Goal: Transaction & Acquisition: Purchase product/service

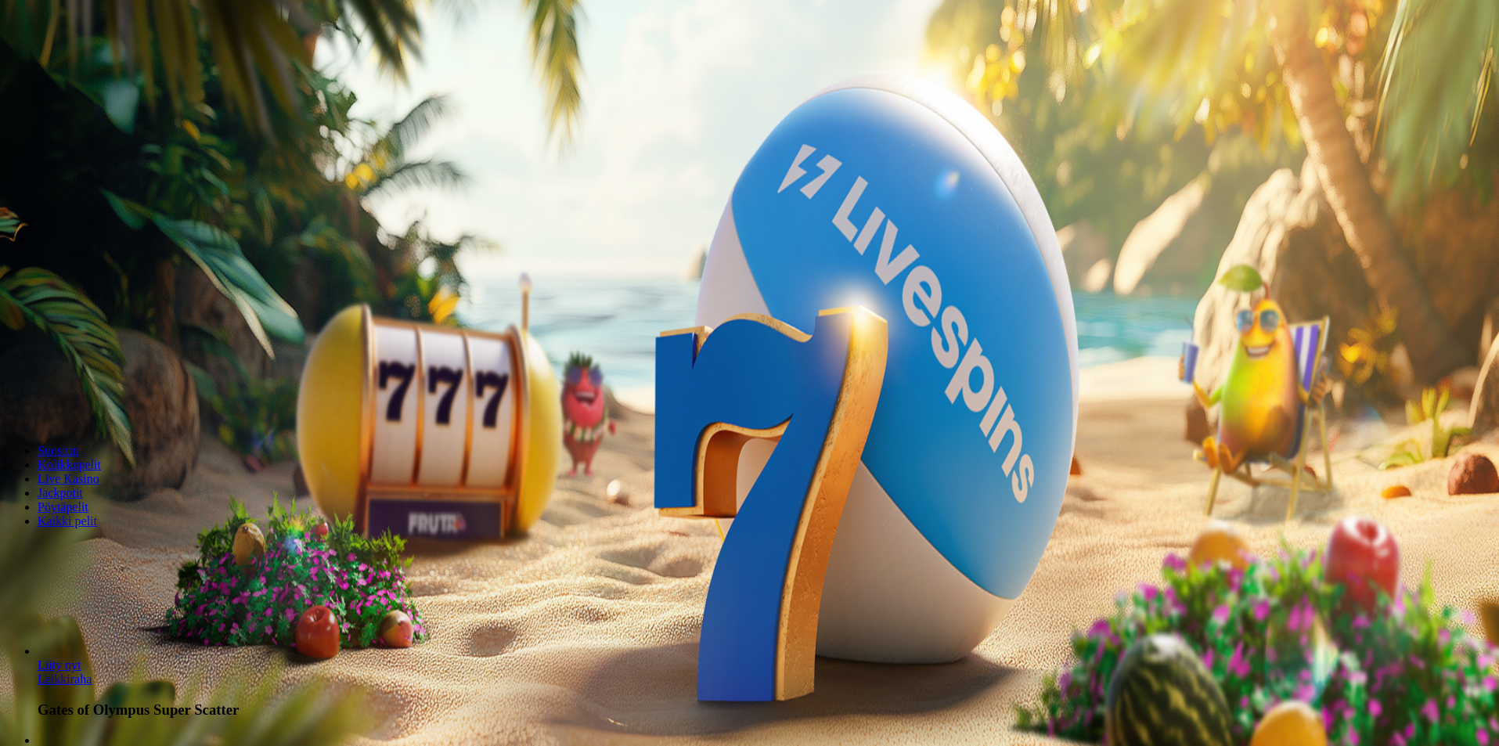
click at [90, 119] on span "Tarjoukset" at bounding box center [64, 112] width 52 height 13
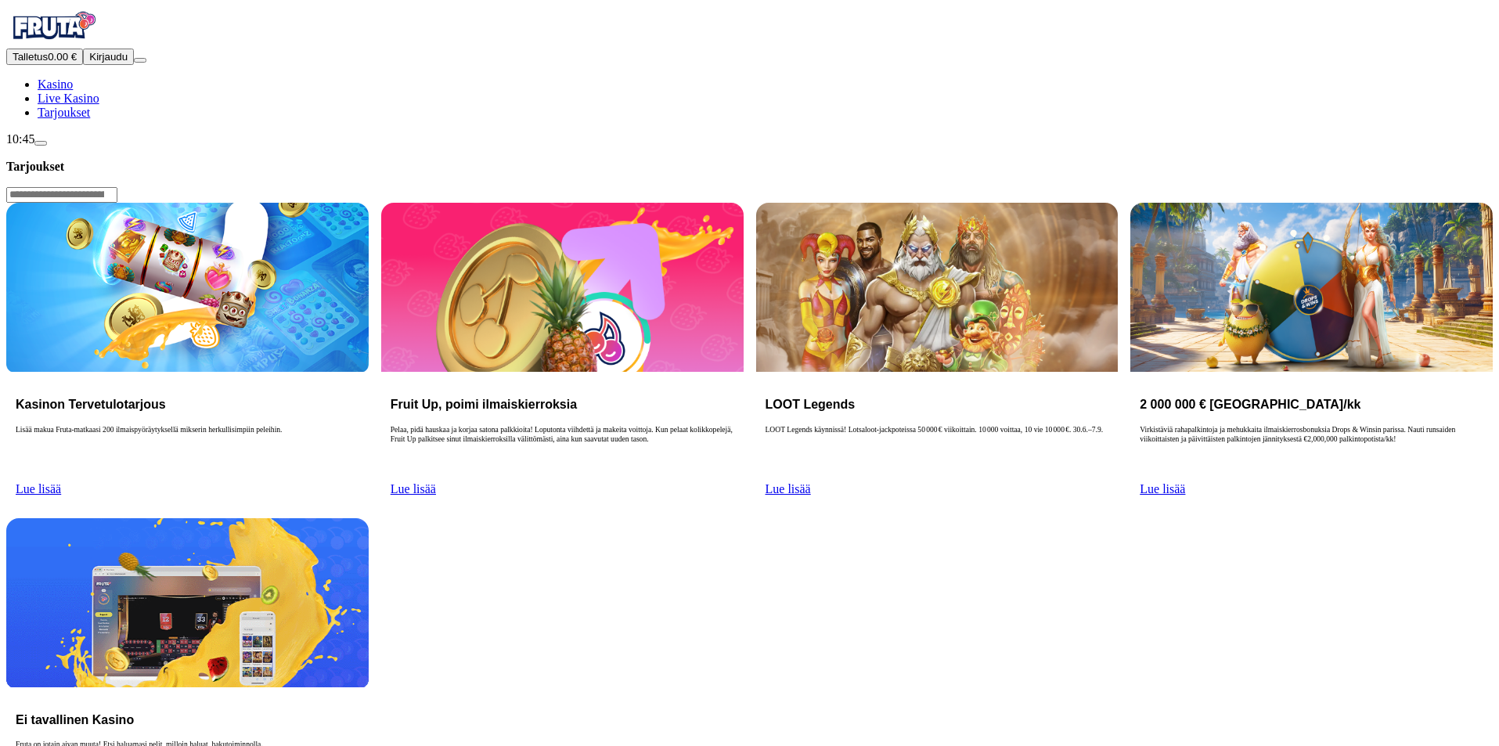
click at [83, 65] on button "Talletus 0.00 €" at bounding box center [44, 57] width 77 height 16
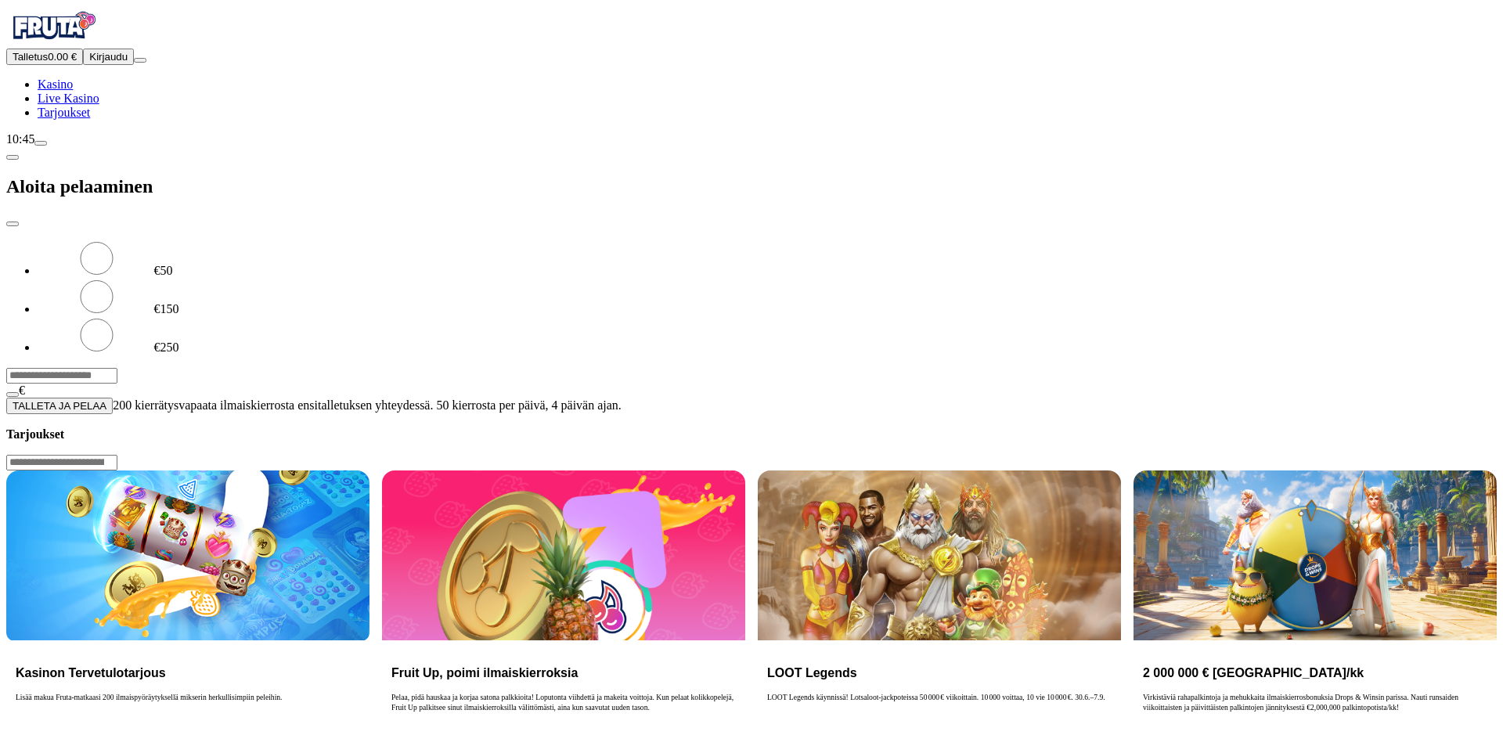
drag, startPoint x: 633, startPoint y: 385, endPoint x: 603, endPoint y: 376, distance: 31.2
click at [632, 414] on div at bounding box center [751, 414] width 1491 height 0
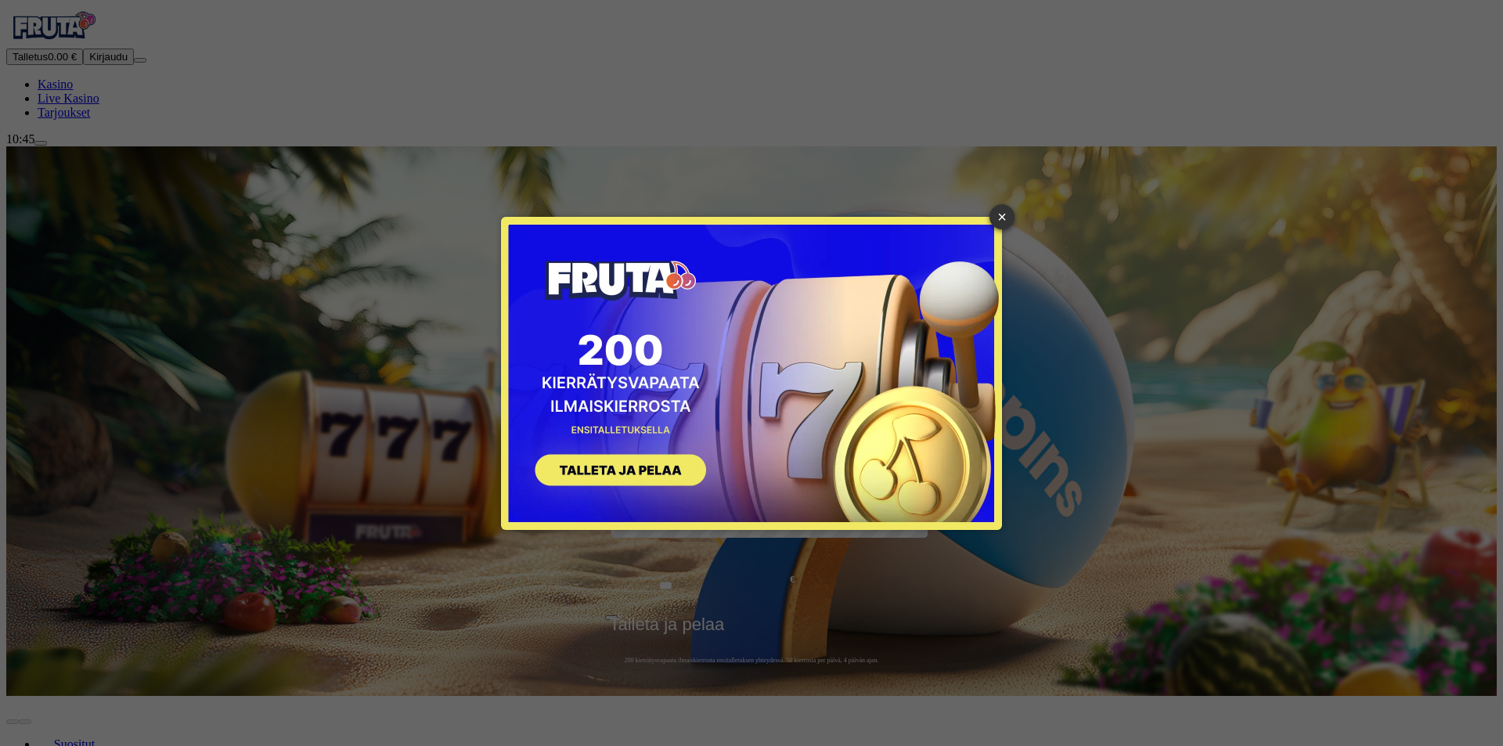
drag, startPoint x: 1007, startPoint y: 218, endPoint x: 554, endPoint y: 85, distance: 472.7
click at [1006, 218] on link "×" at bounding box center [1002, 216] width 25 height 25
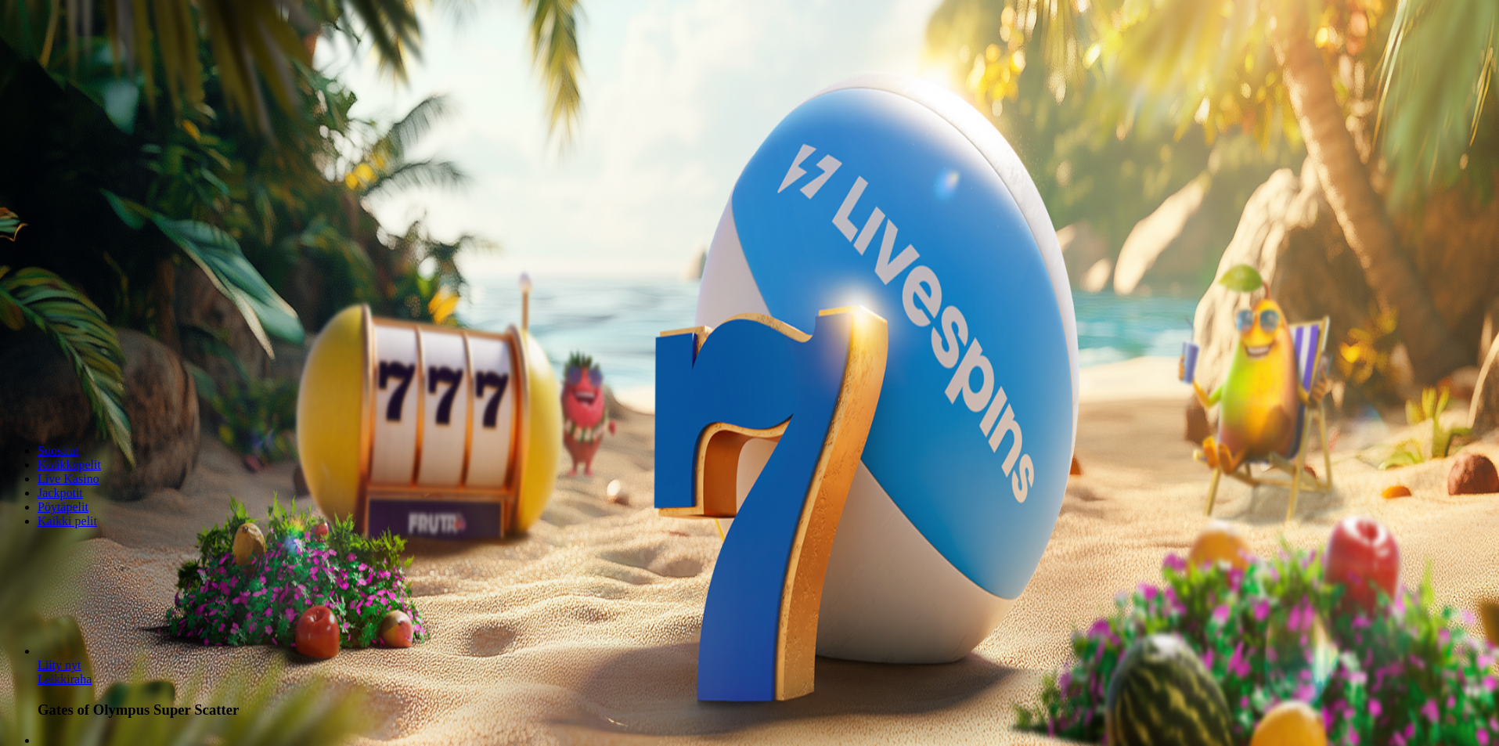
click at [90, 119] on span "Tarjoukset" at bounding box center [64, 112] width 52 height 13
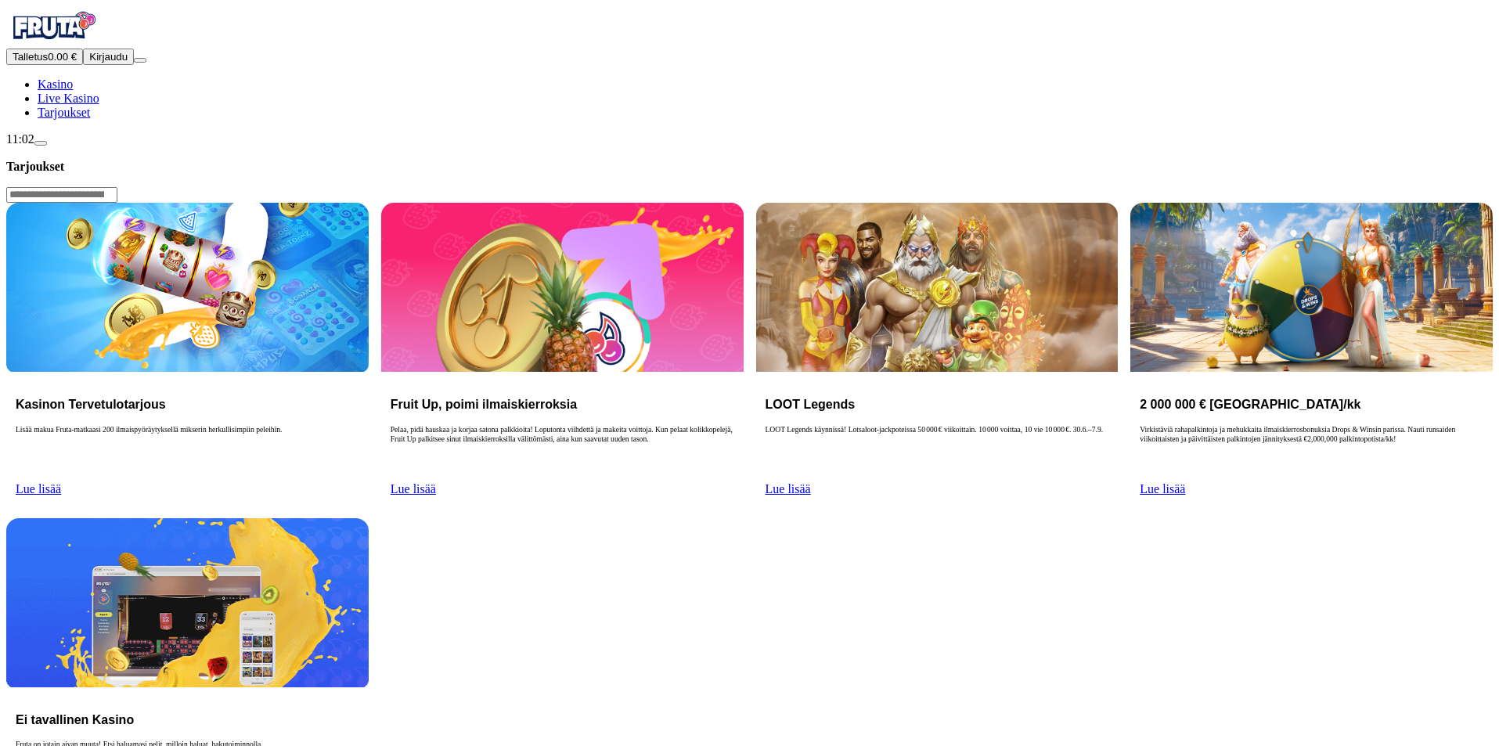
click at [61, 482] on span "Lue lisää" at bounding box center [38, 488] width 45 height 13
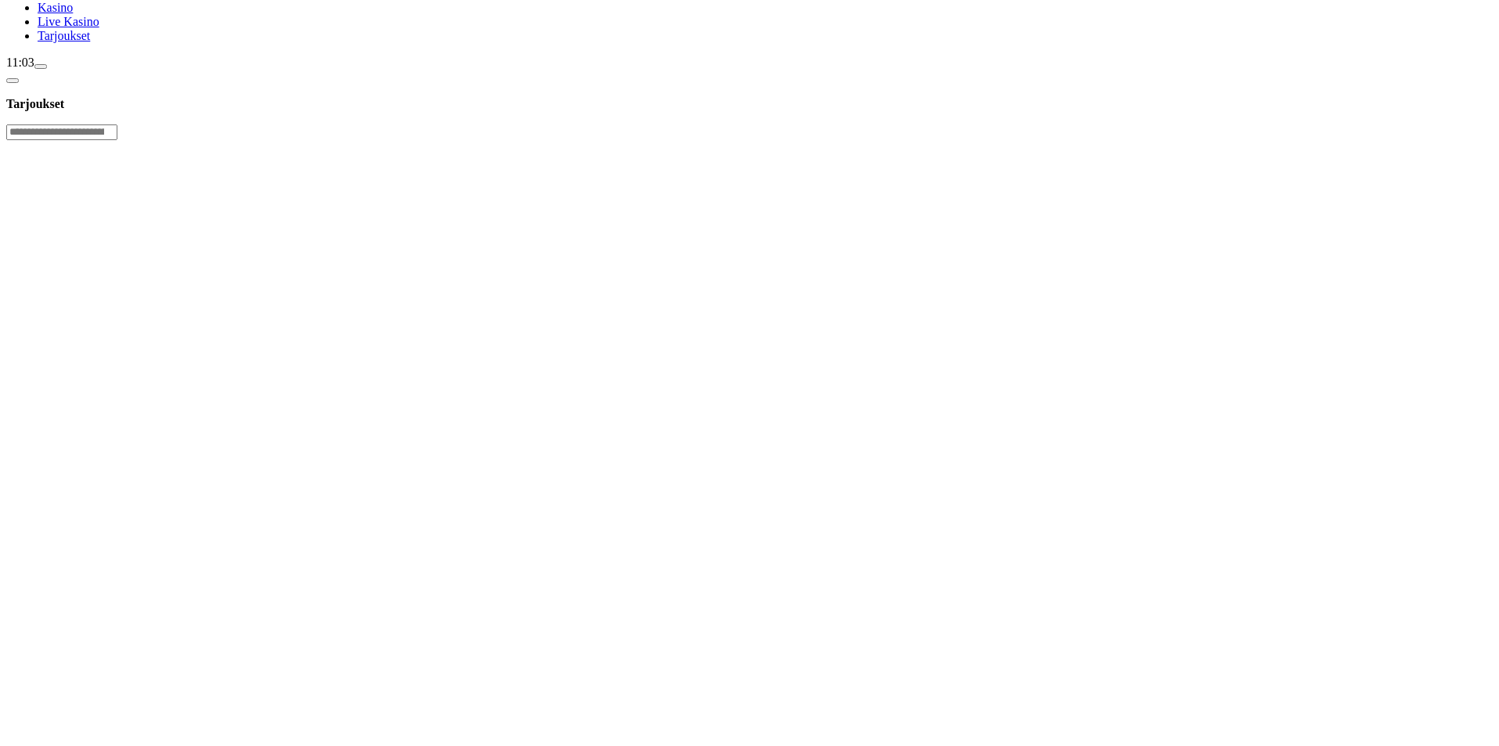
scroll to position [78, 0]
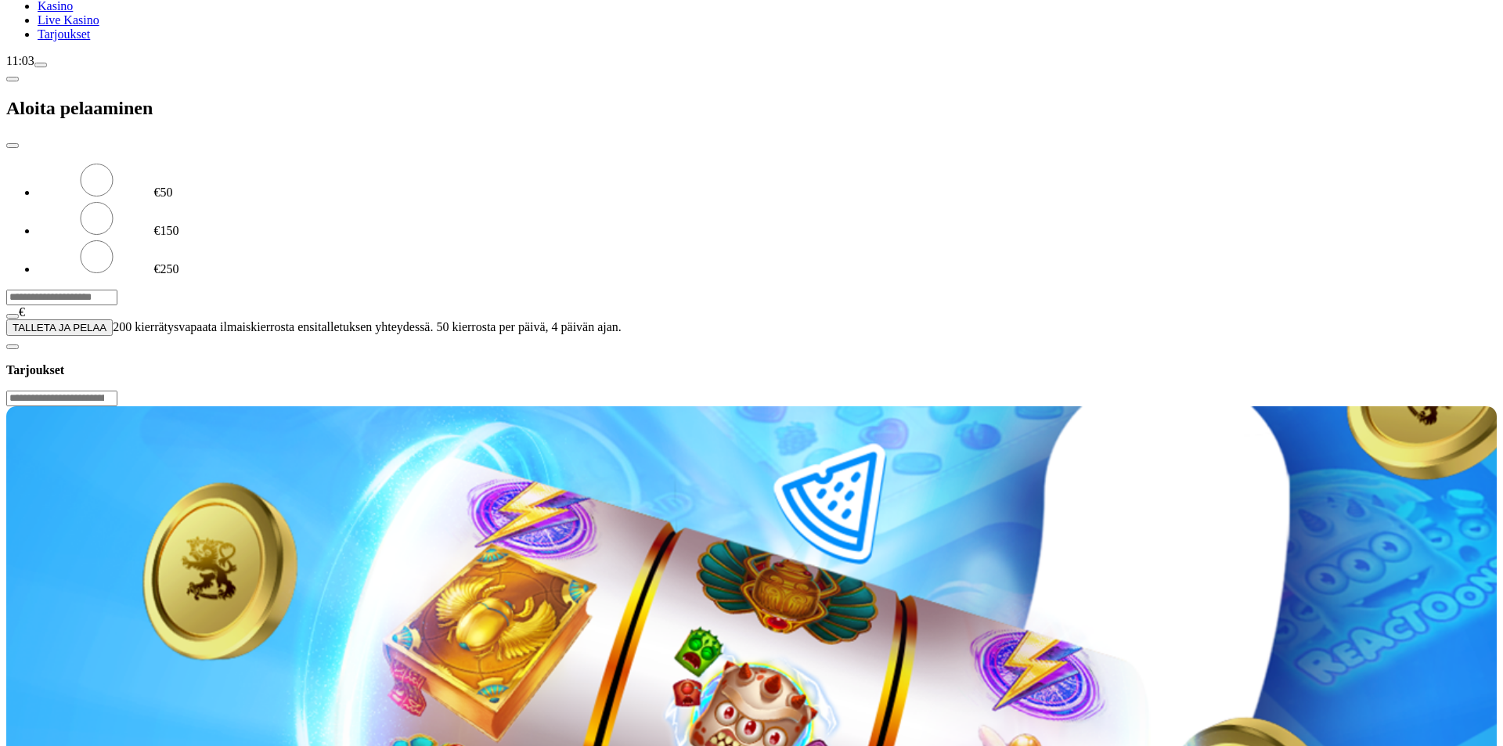
drag, startPoint x: 302, startPoint y: 128, endPoint x: 167, endPoint y: 128, distance: 135.5
click at [164, 131] on div "Talletus 0.00 € Kirjaudu Kasino Live Kasino Tarjoukset 11:03 Aloita pelaaminen …" at bounding box center [751, 132] width 1491 height 408
type input "**"
click at [113, 319] on button "TALLETA JA PELAA" at bounding box center [59, 327] width 106 height 16
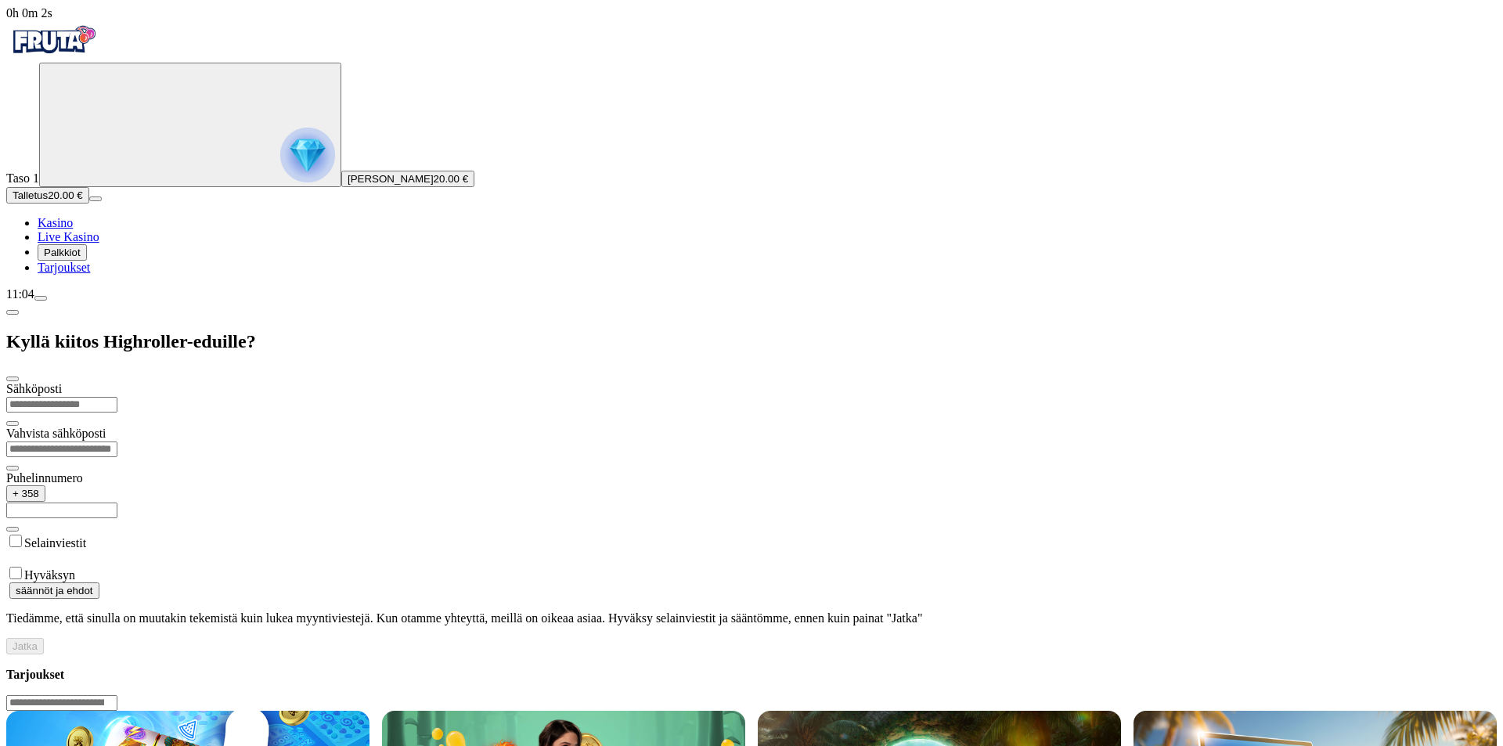
click at [117, 397] on input "email" at bounding box center [61, 405] width 111 height 16
type input "**********"
click at [117, 442] on input "email" at bounding box center [61, 450] width 111 height 16
type input "**********"
click at [117, 503] on input "text" at bounding box center [61, 511] width 111 height 16
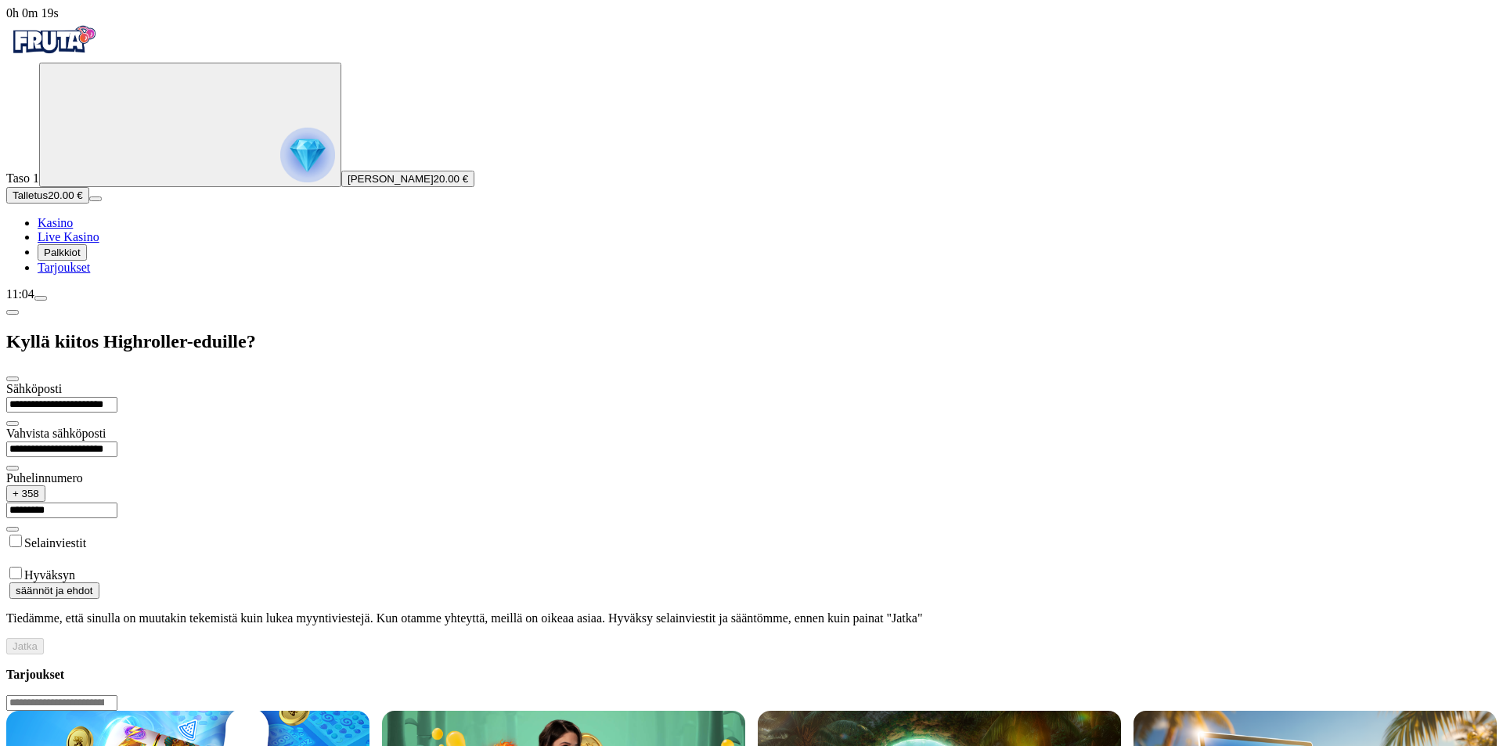
type input "*********"
click at [194, 565] on div "Hyväksyn" at bounding box center [751, 574] width 1491 height 18
click at [75, 568] on label "Hyväksyn" at bounding box center [49, 574] width 51 height 13
click at [44, 638] on button "Jatka" at bounding box center [25, 646] width 38 height 16
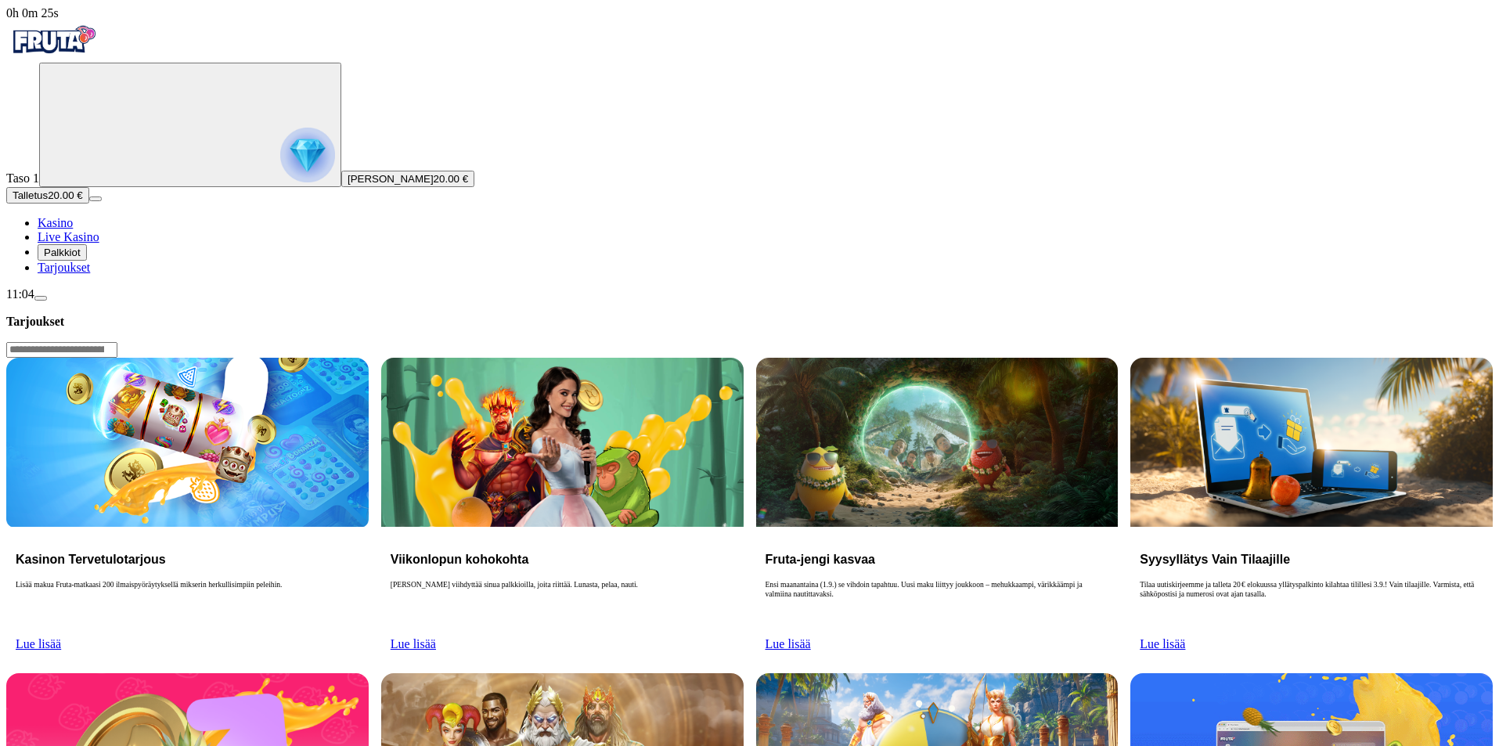
click at [81, 258] on span "Palkkiot" at bounding box center [62, 253] width 37 height 12
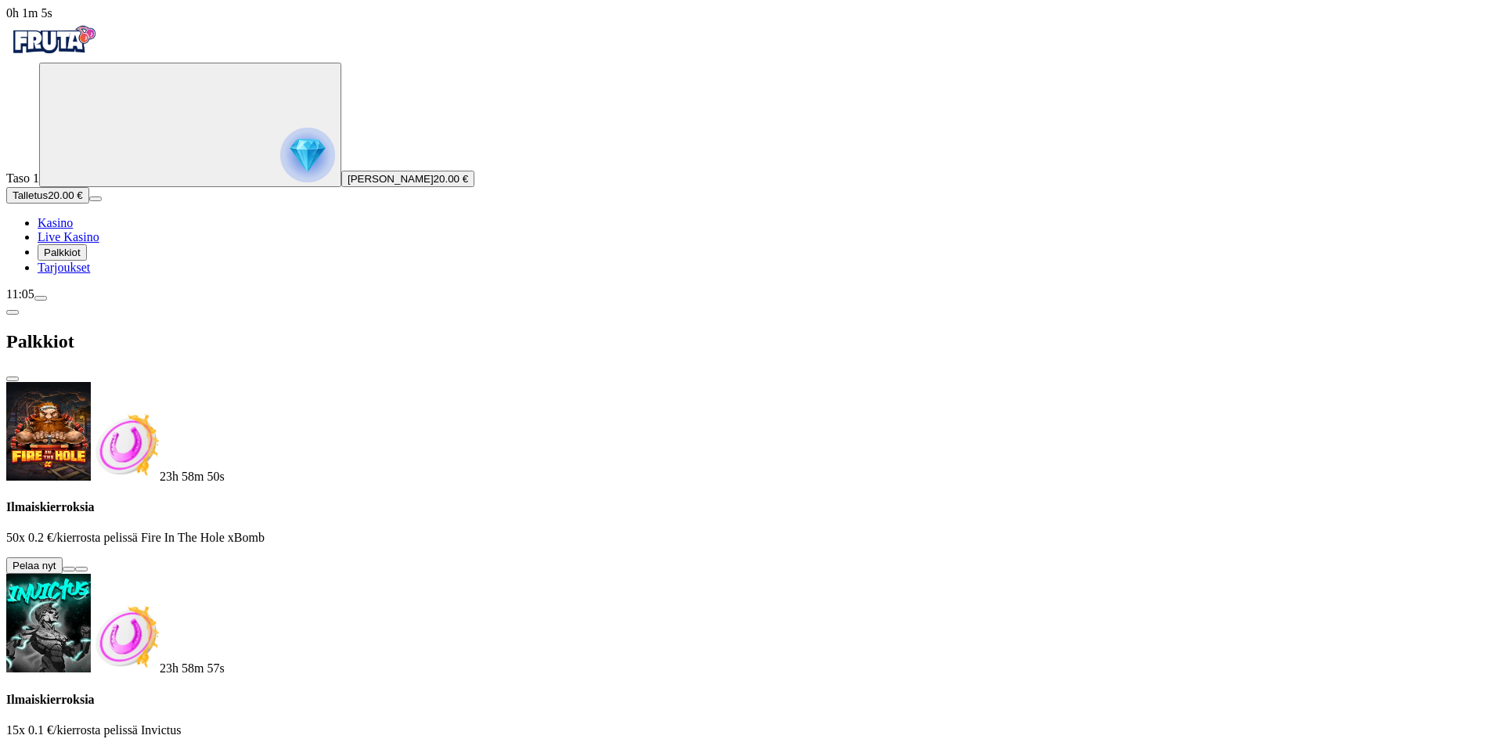
click at [75, 567] on button at bounding box center [69, 569] width 13 height 5
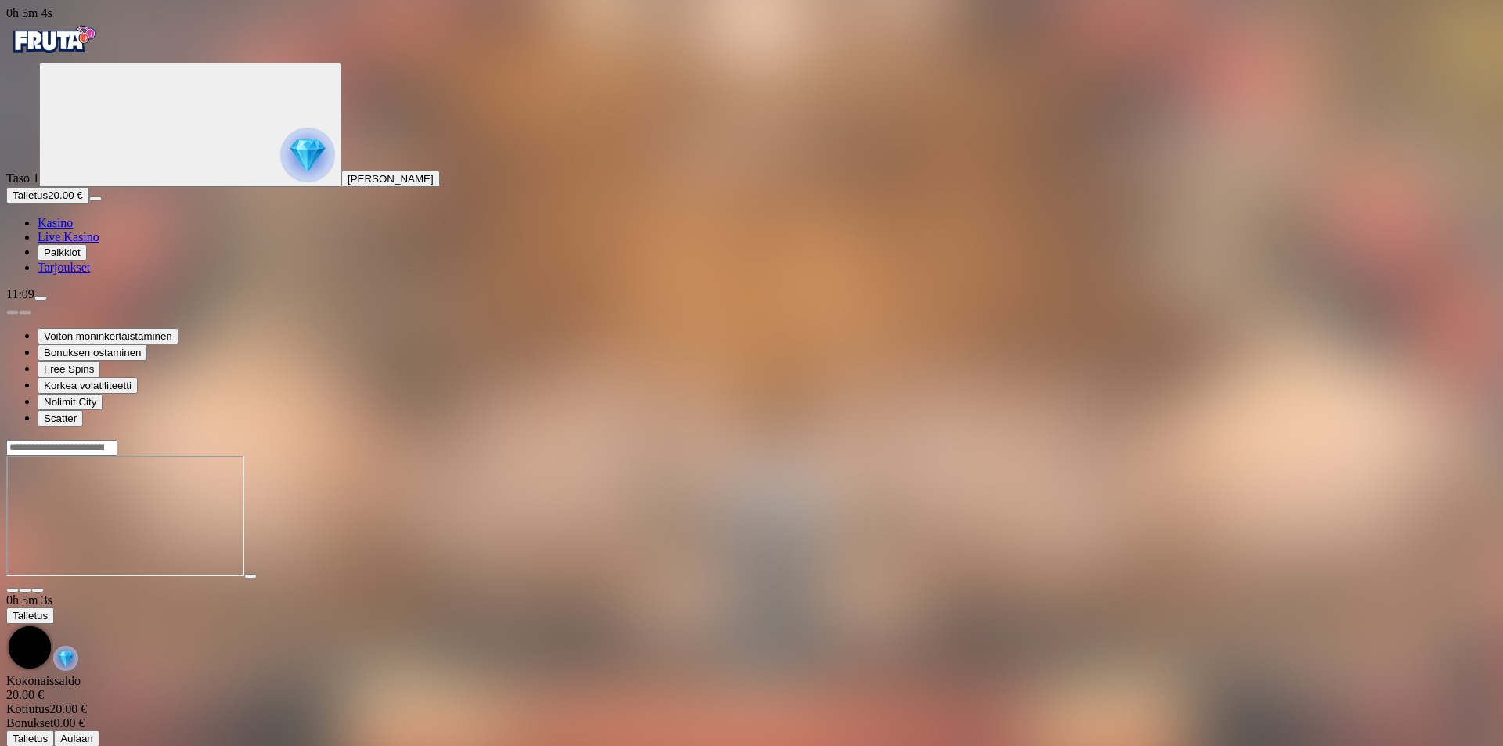
click at [81, 258] on span "Palkkiot" at bounding box center [62, 253] width 37 height 12
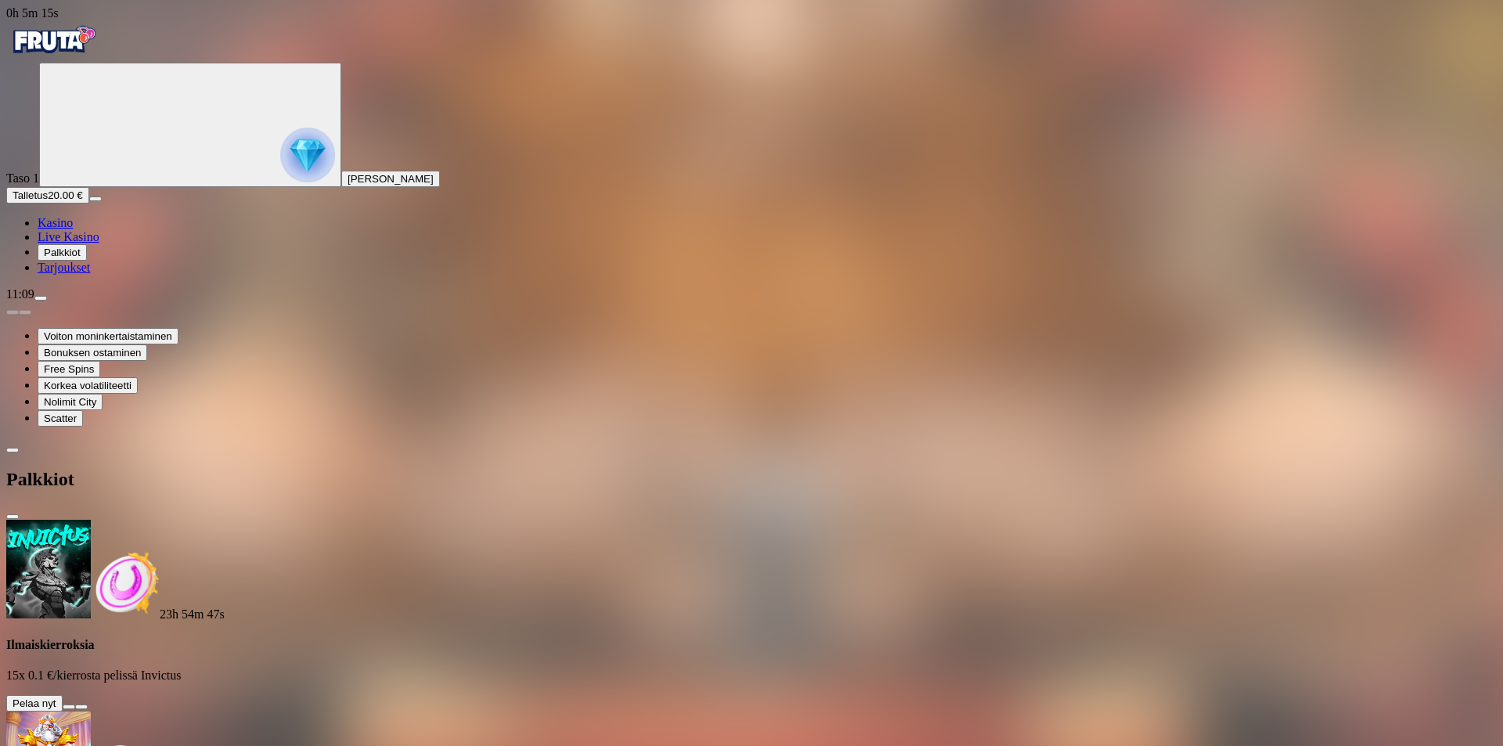
click at [75, 705] on button at bounding box center [69, 707] width 13 height 5
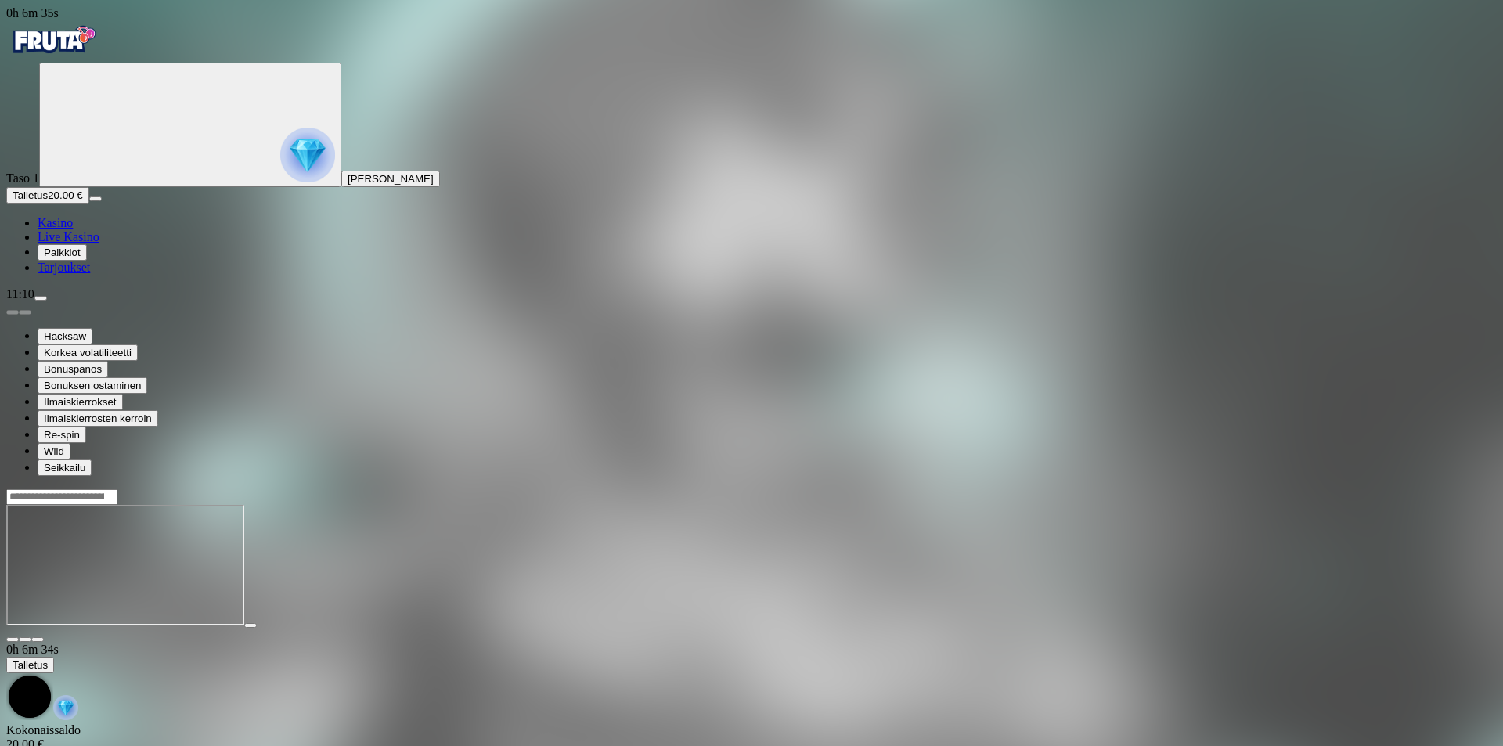
click at [81, 258] on span "Palkkiot" at bounding box center [62, 253] width 37 height 12
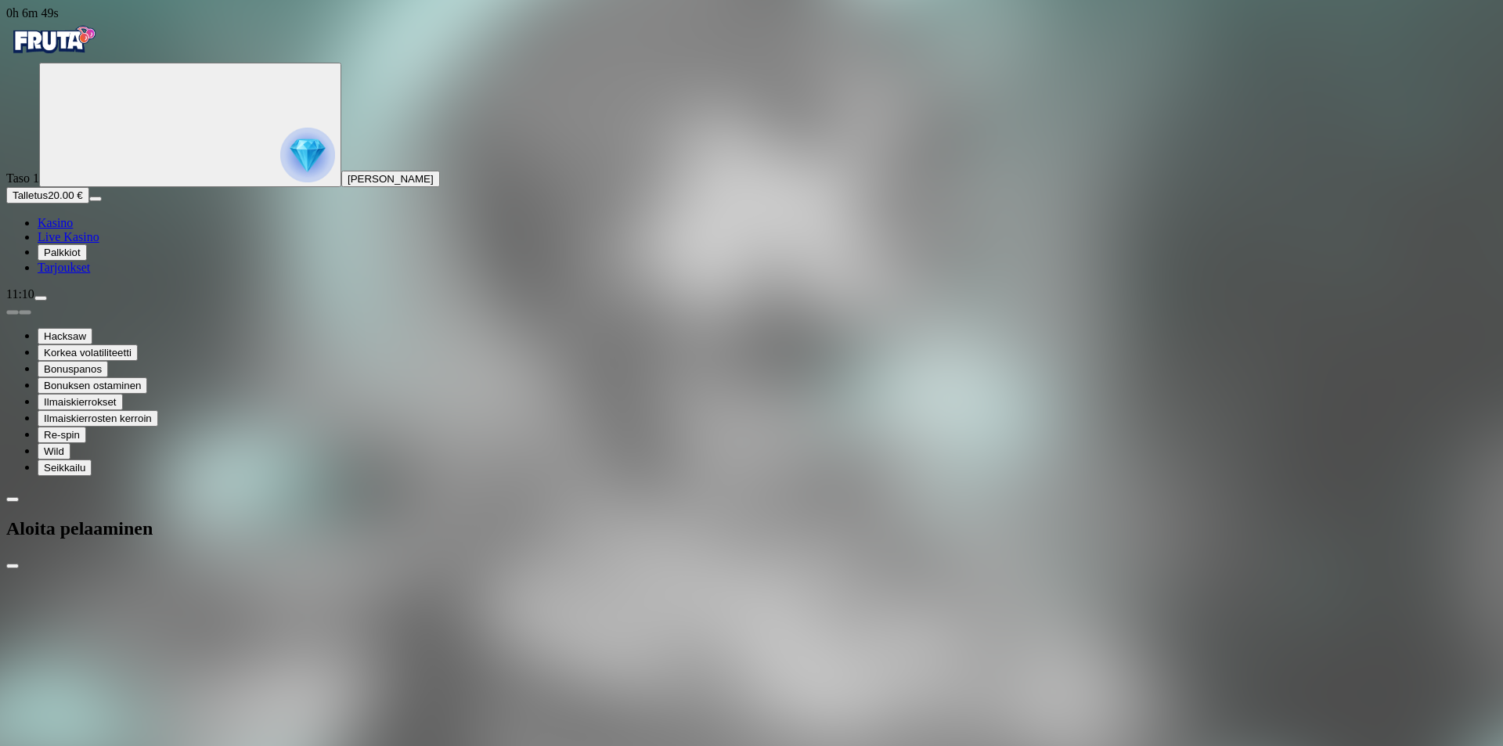
drag, startPoint x: 317, startPoint y: 332, endPoint x: 143, endPoint y: 357, distance: 175.6
type input "**"
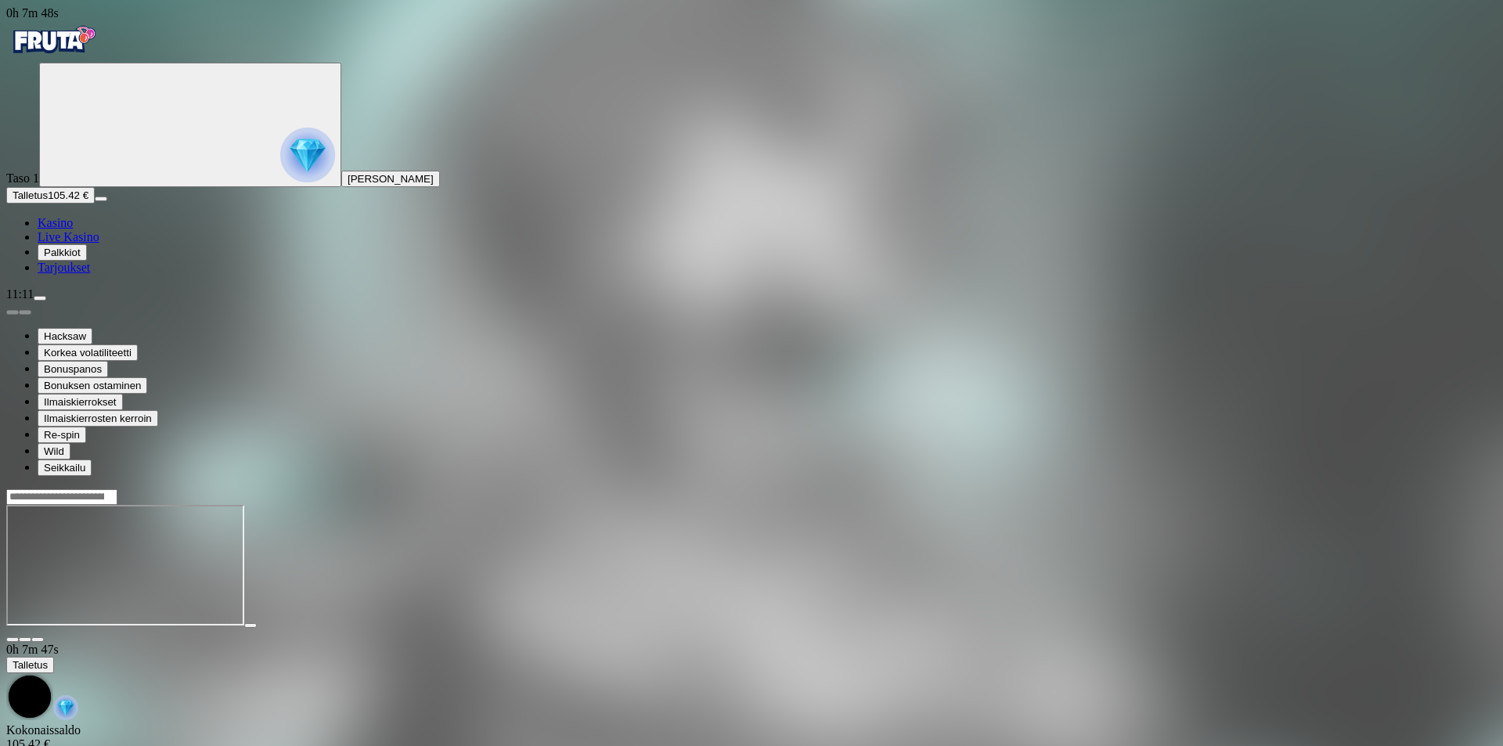
click at [90, 274] on link "Tarjoukset" at bounding box center [64, 267] width 52 height 13
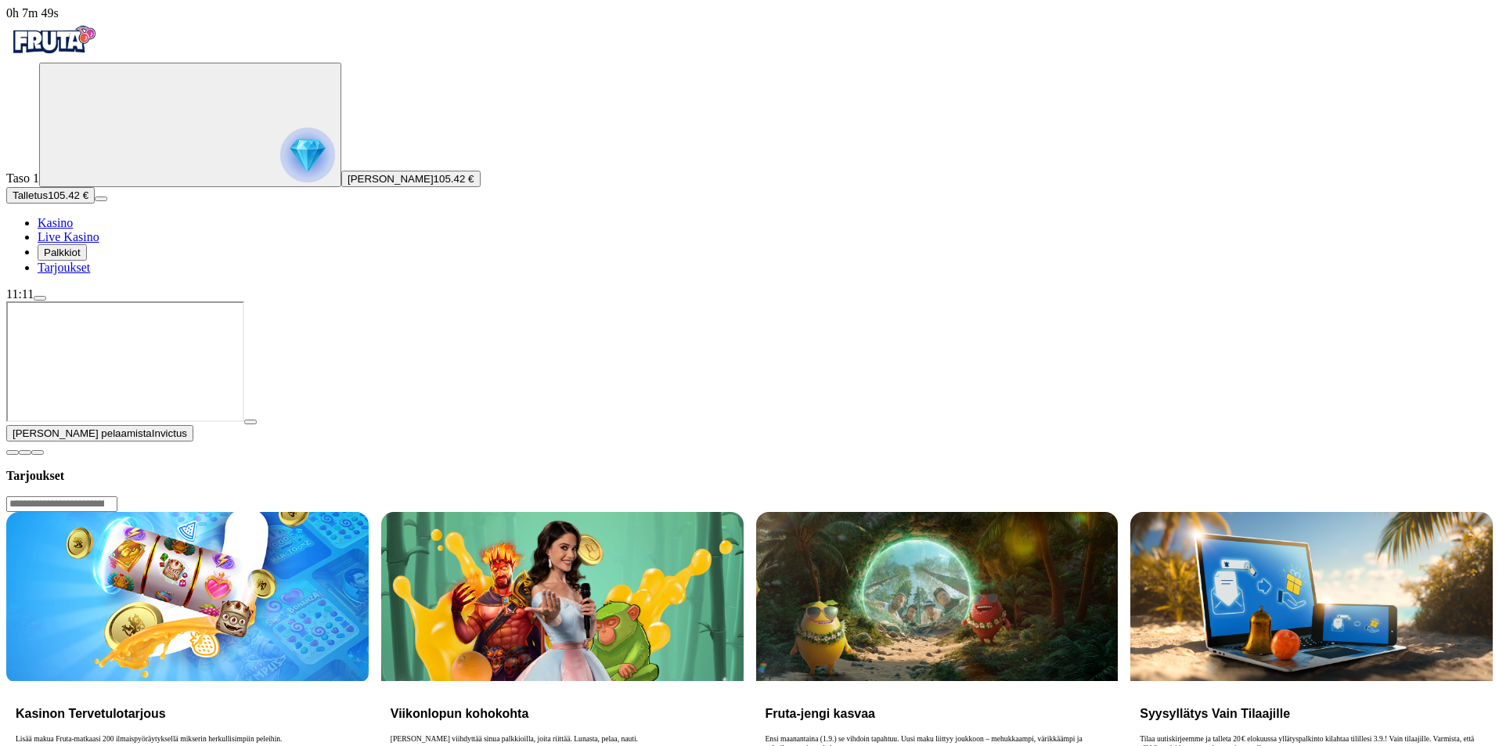
click at [90, 274] on span "Tarjoukset" at bounding box center [64, 267] width 52 height 13
click at [13, 453] on span "close icon" at bounding box center [13, 453] width 0 height 0
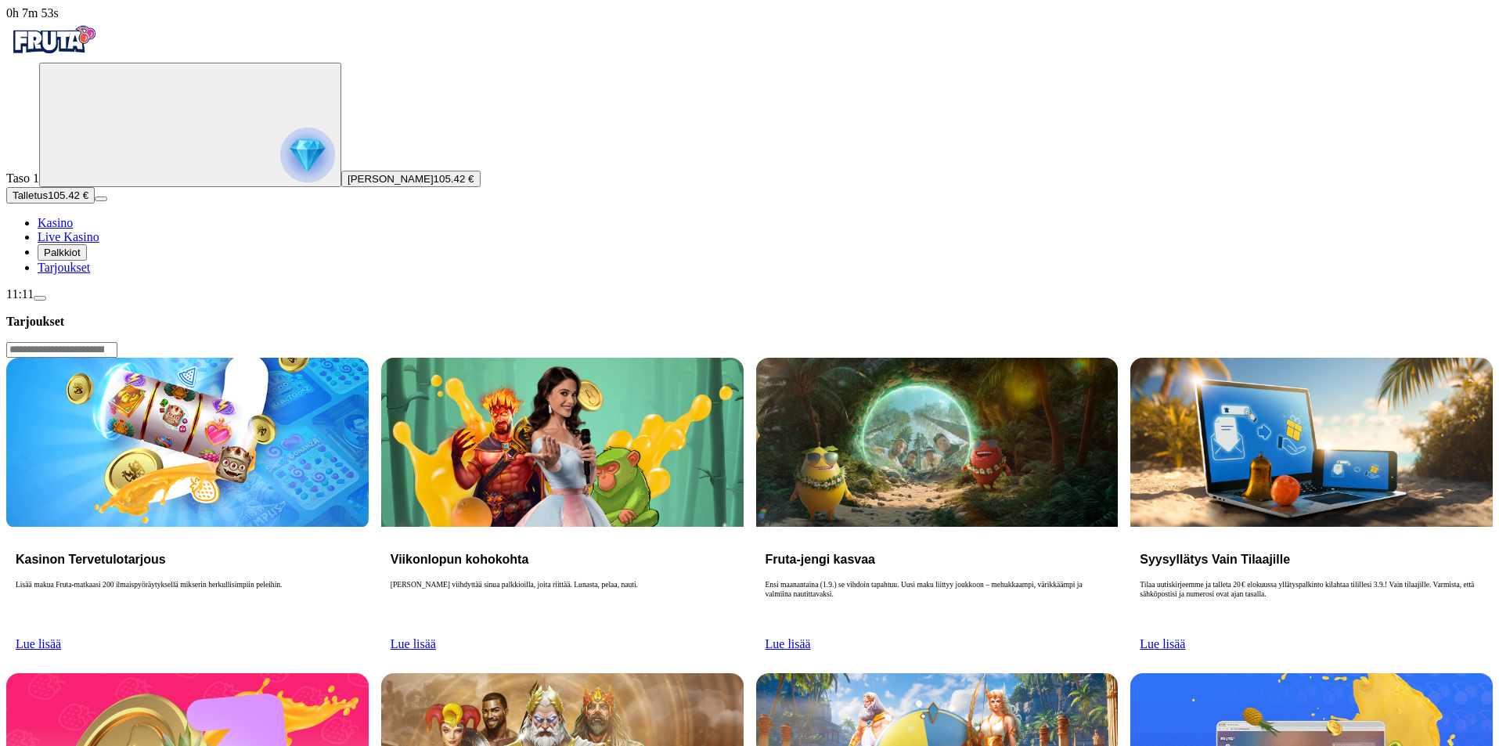
click at [61, 637] on link "Lue lisää" at bounding box center [38, 643] width 45 height 13
click at [335, 527] on div "Kasinon Tervetulotarjous Lisää makua Fruta-matkaasi 200 ilmaispyöräytyksellä mi…" at bounding box center [187, 594] width 363 height 134
click at [61, 637] on span "Lue lisää" at bounding box center [38, 643] width 45 height 13
click at [81, 258] on span "Palkkiot" at bounding box center [62, 253] width 37 height 12
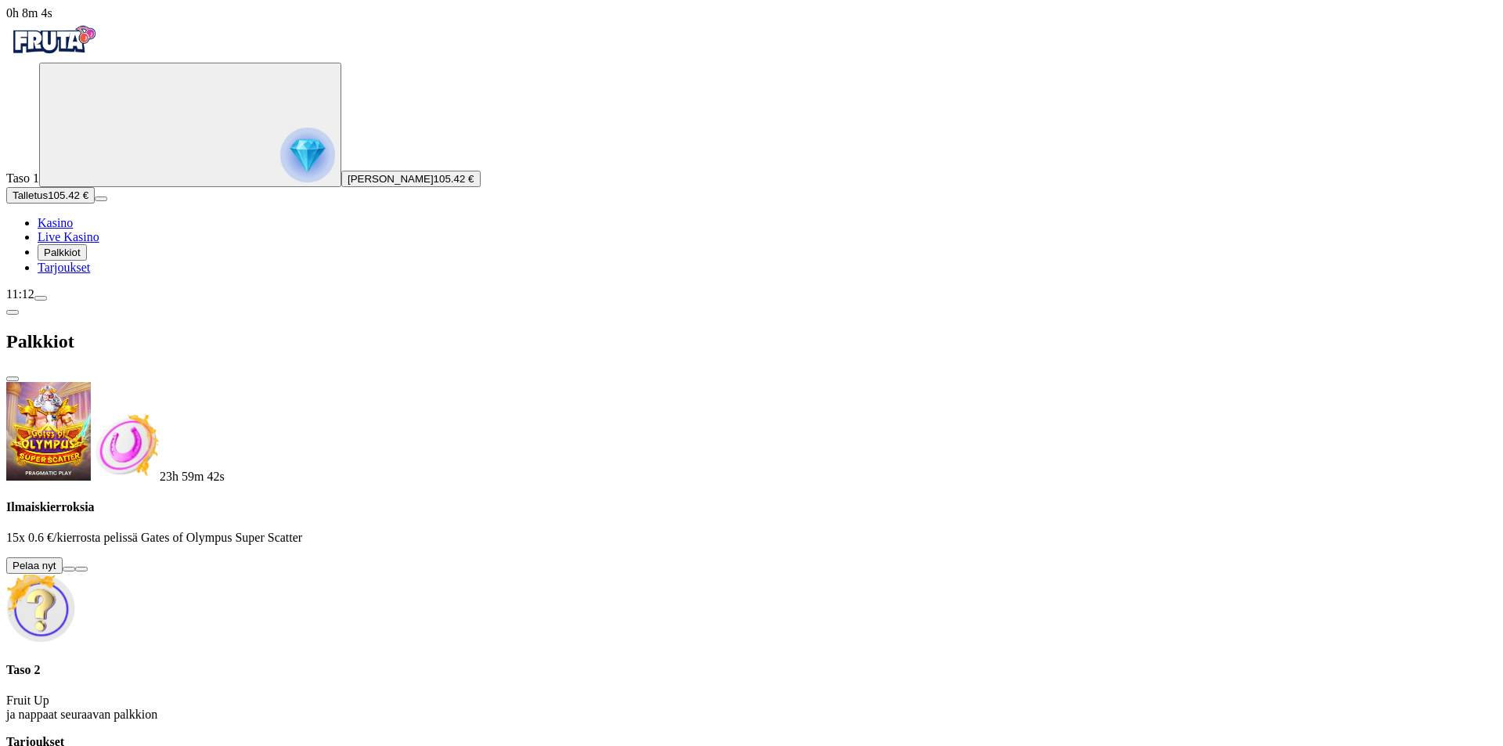
click at [81, 258] on span "Palkkiot" at bounding box center [62, 253] width 37 height 12
click at [90, 274] on span "Tarjoukset" at bounding box center [64, 267] width 52 height 13
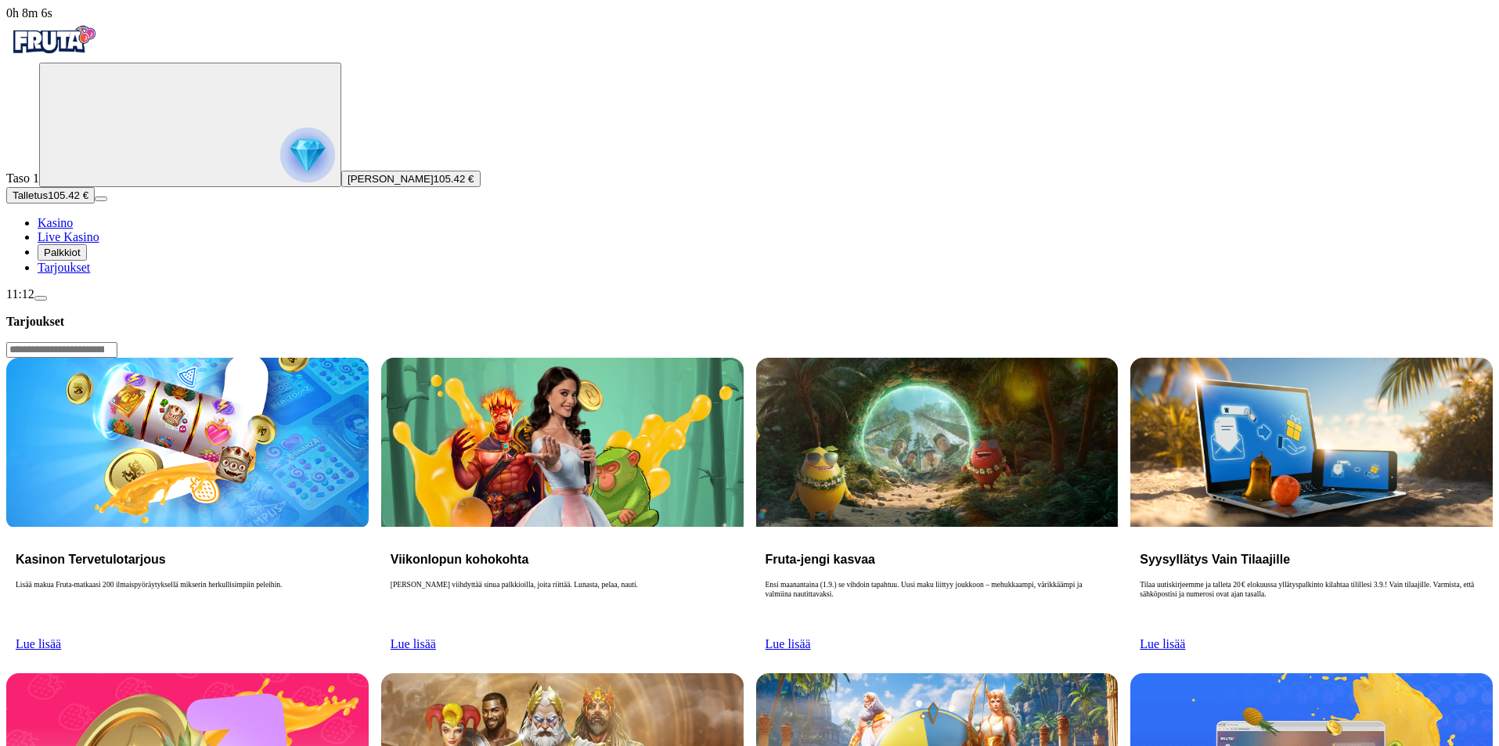
click at [61, 637] on span "Lue lisää" at bounding box center [38, 643] width 45 height 13
click at [359, 552] on h3 "Kasinon Tervetulotarjous" at bounding box center [188, 559] width 344 height 15
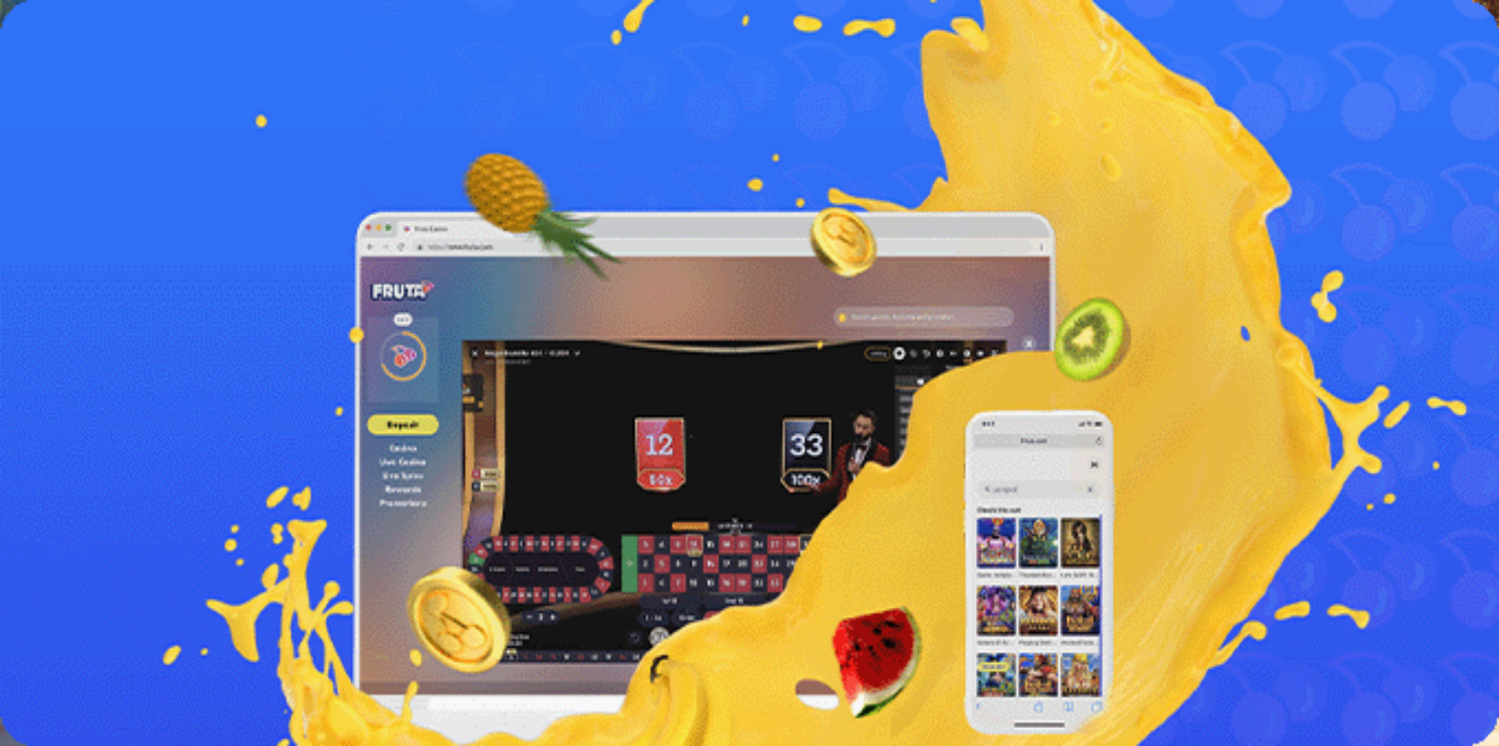
click at [52, 438] on span "Lue lisää" at bounding box center [28, 444] width 45 height 13
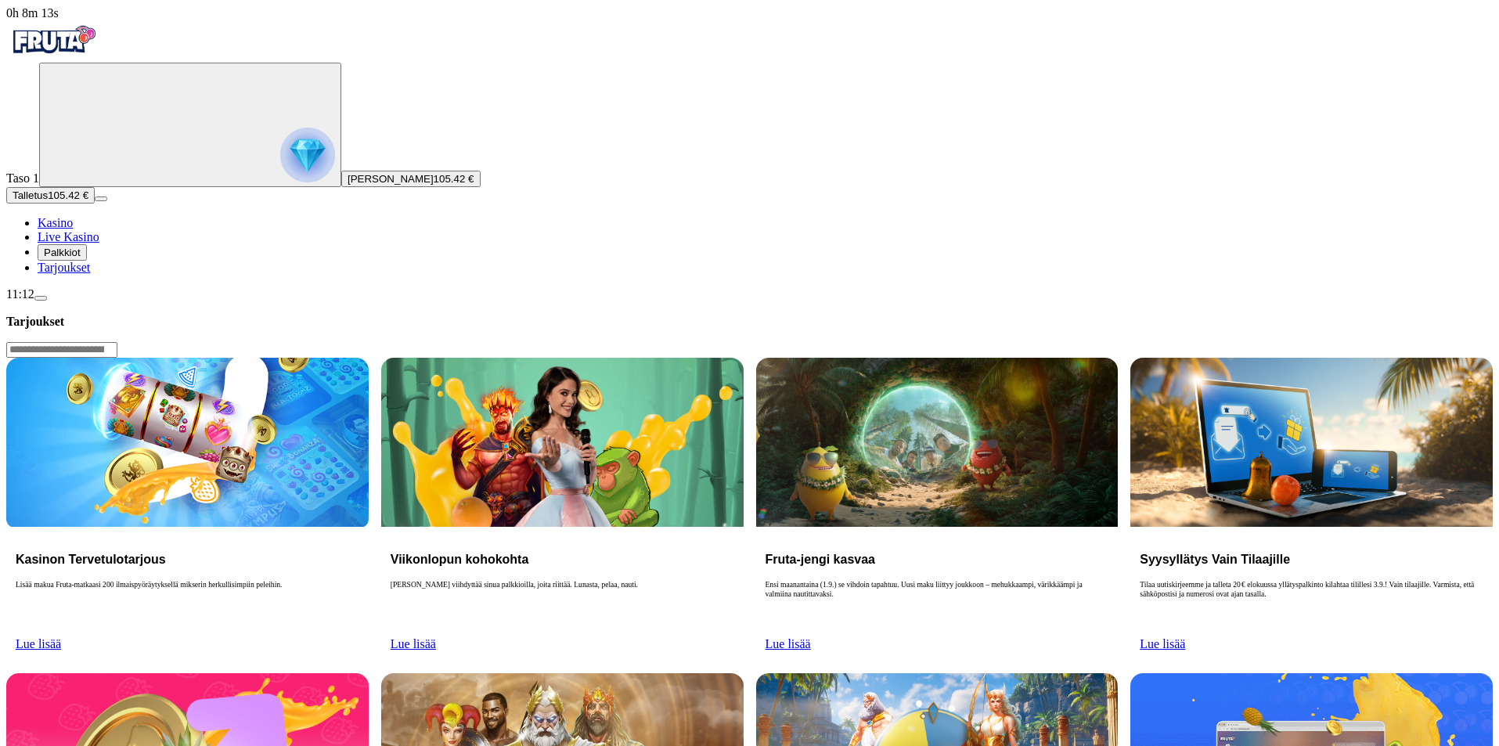
click at [61, 637] on span "Lue lisää" at bounding box center [38, 643] width 45 height 13
click at [359, 552] on h3 "Kasinon Tervetulotarjous" at bounding box center [188, 559] width 344 height 15
click at [68, 258] on span "Palkkiot" at bounding box center [62, 253] width 37 height 12
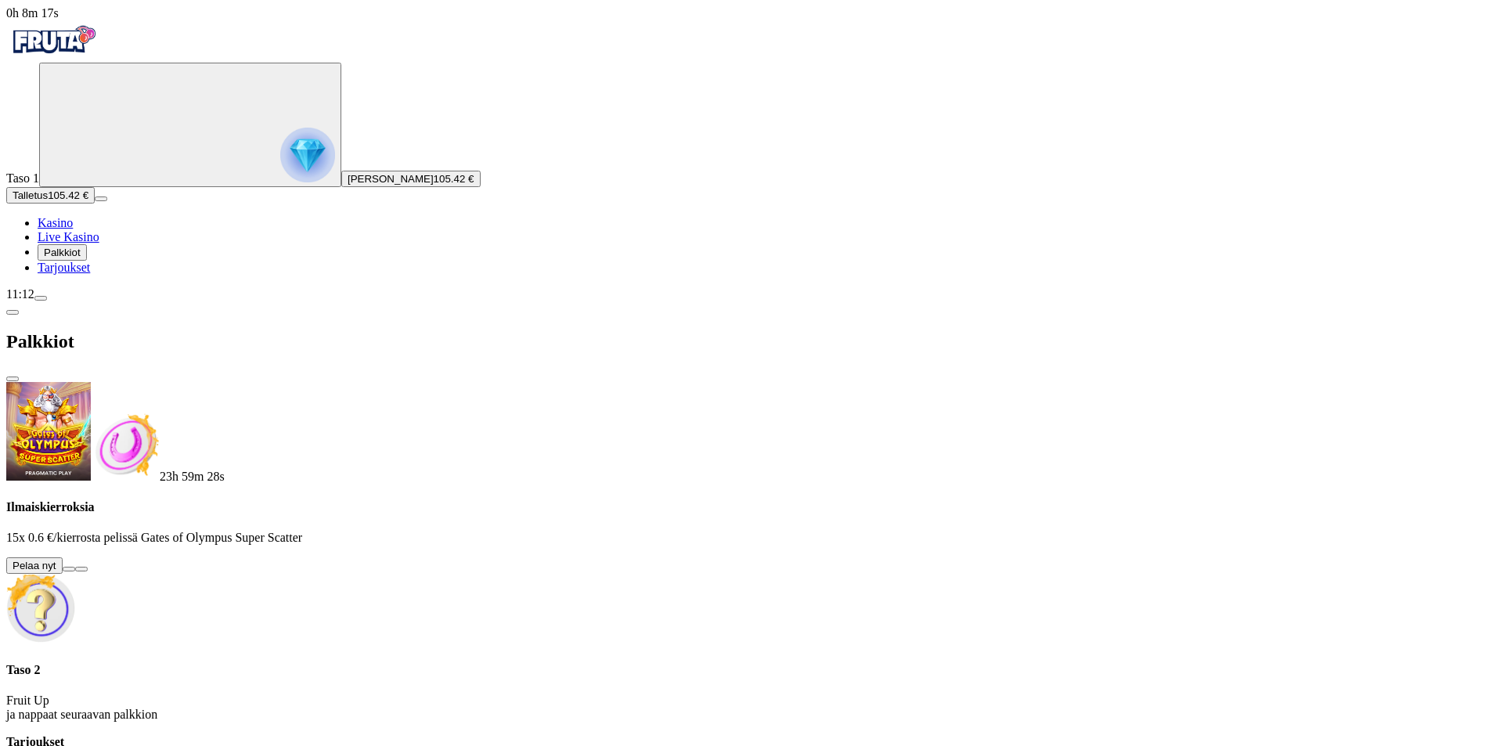
click at [75, 567] on button at bounding box center [69, 569] width 13 height 5
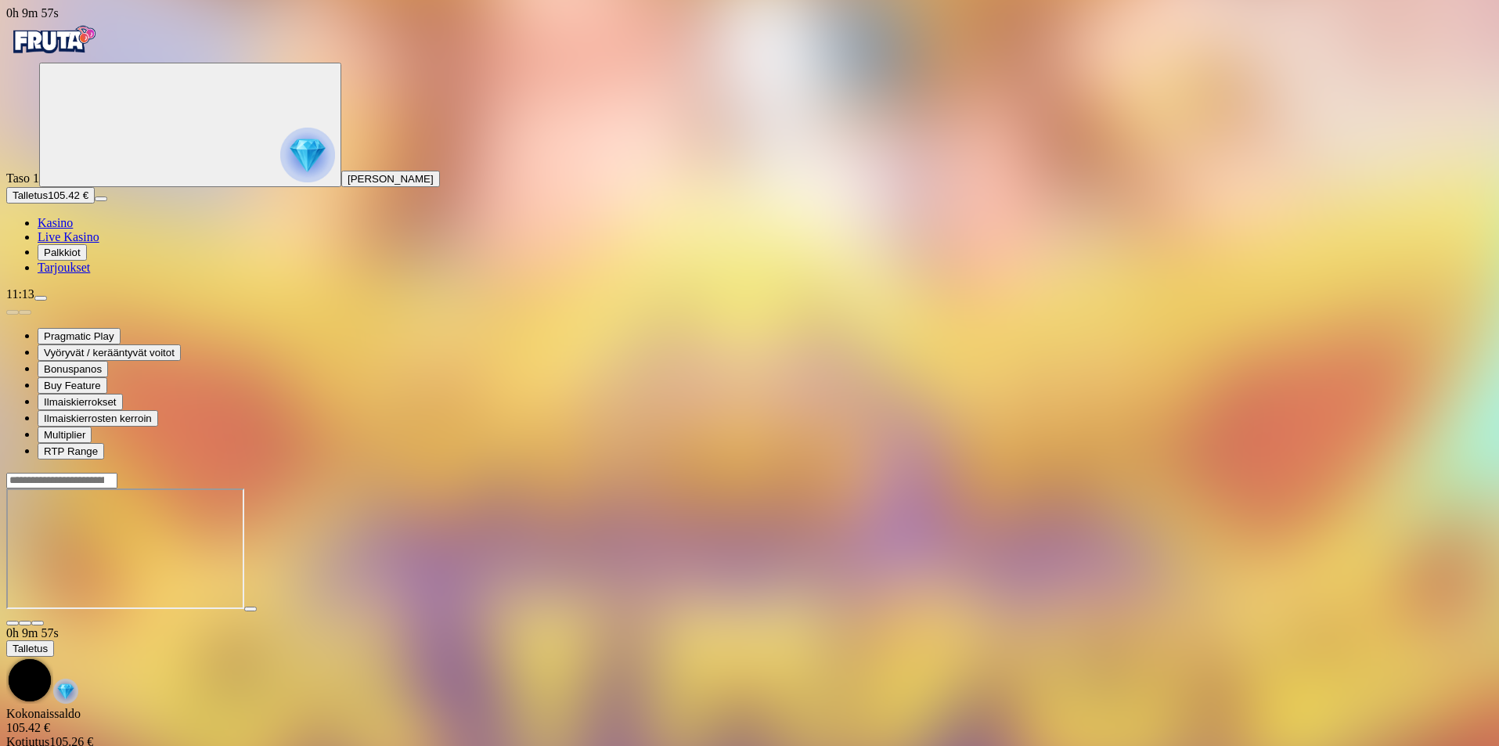
click at [90, 274] on link "Tarjoukset" at bounding box center [64, 267] width 52 height 13
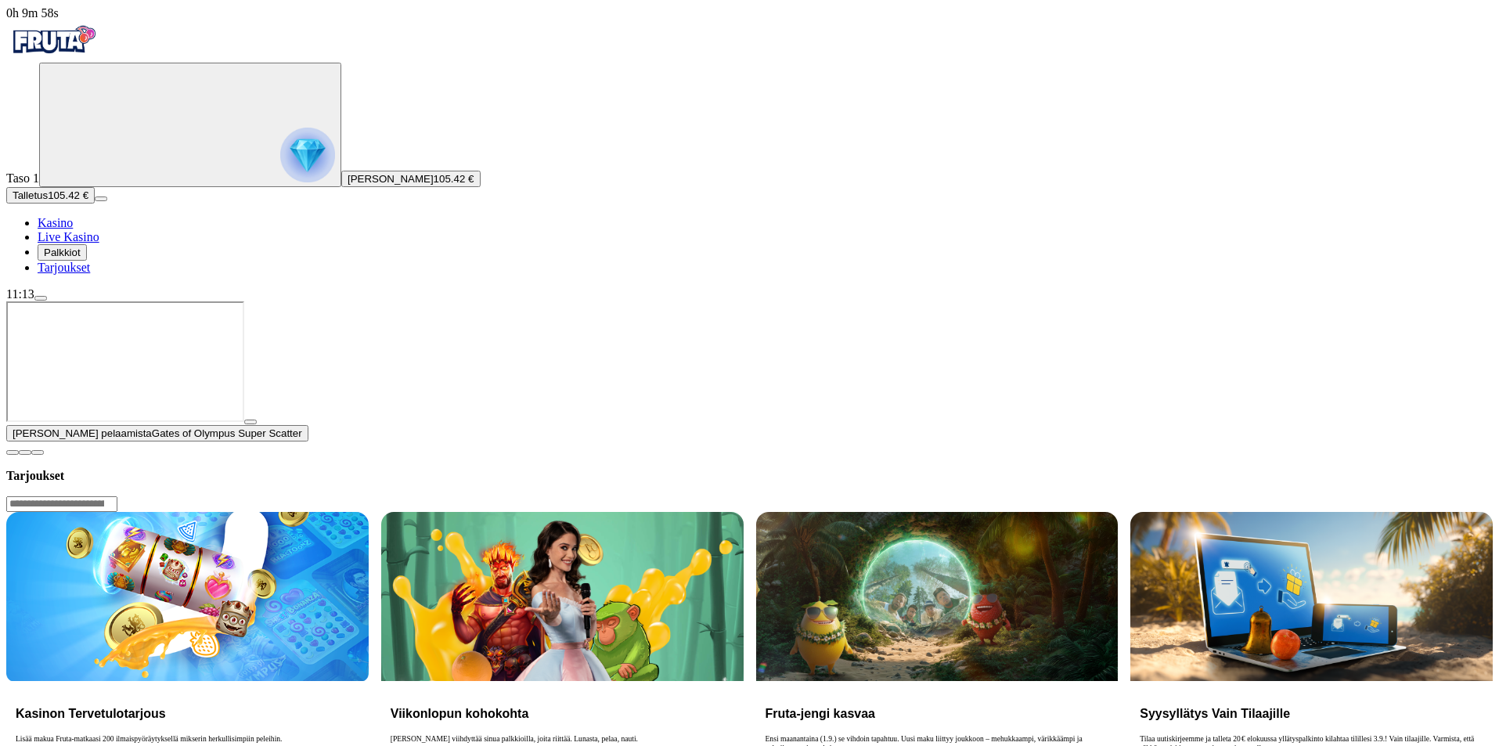
click at [13, 453] on span "close icon" at bounding box center [13, 453] width 0 height 0
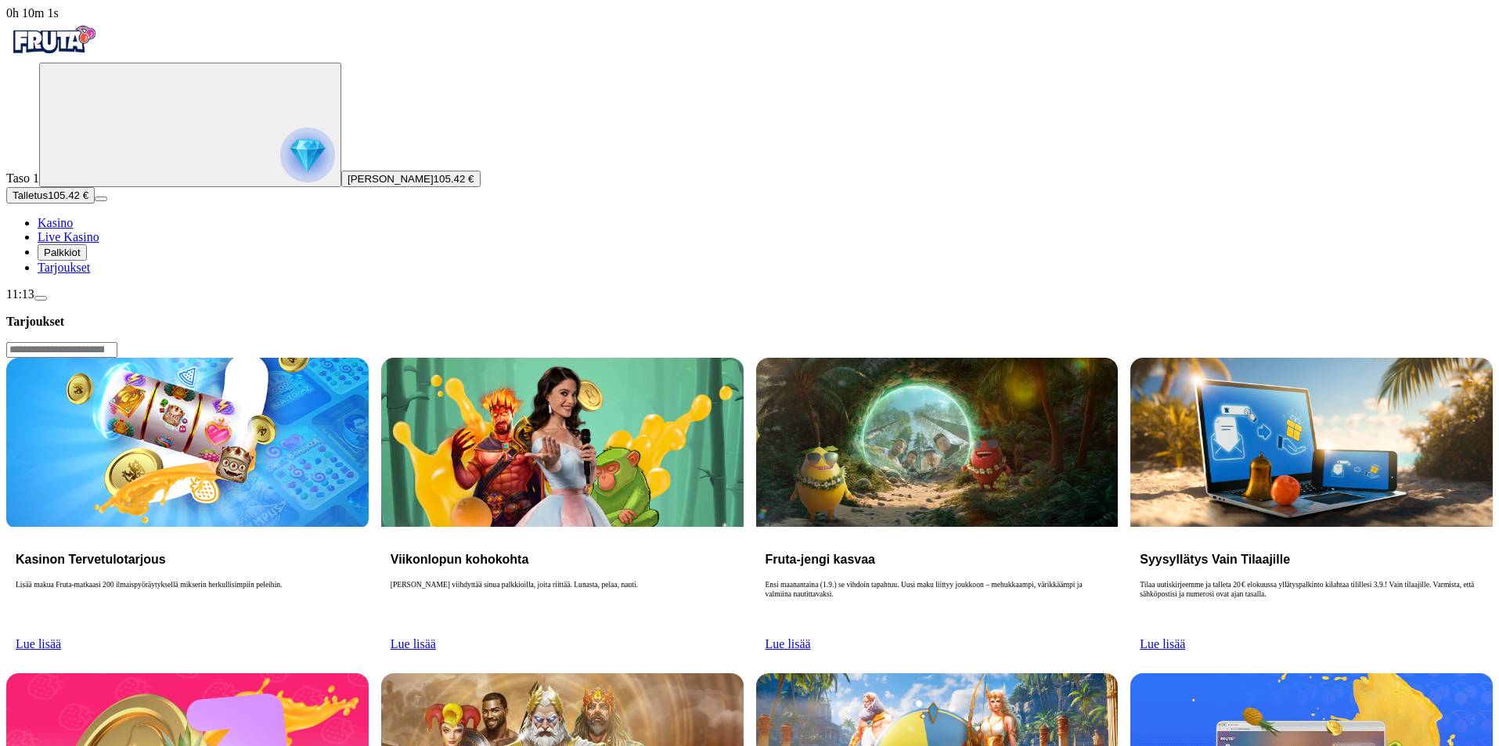
click at [436, 637] on span "Lue lisää" at bounding box center [413, 643] width 45 height 13
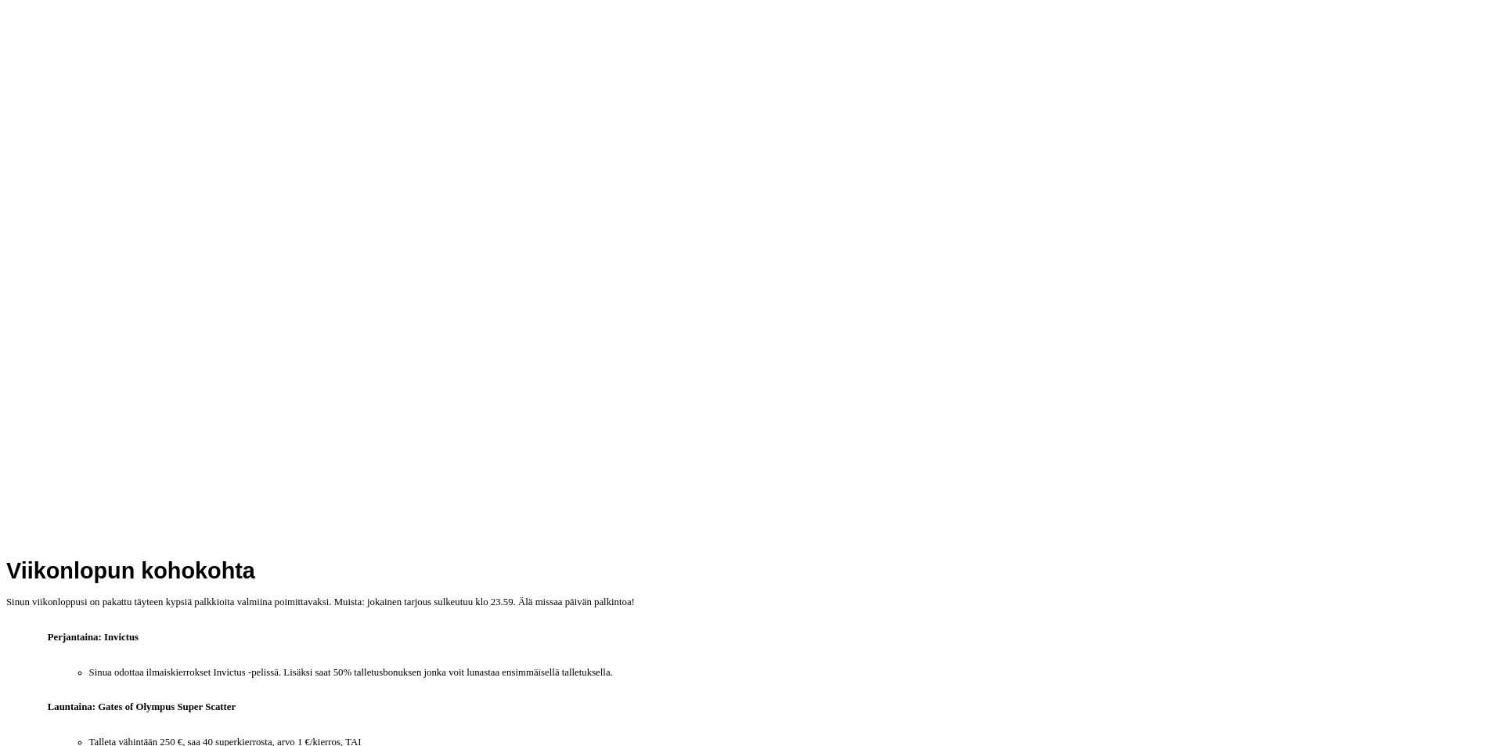
scroll to position [626, 0]
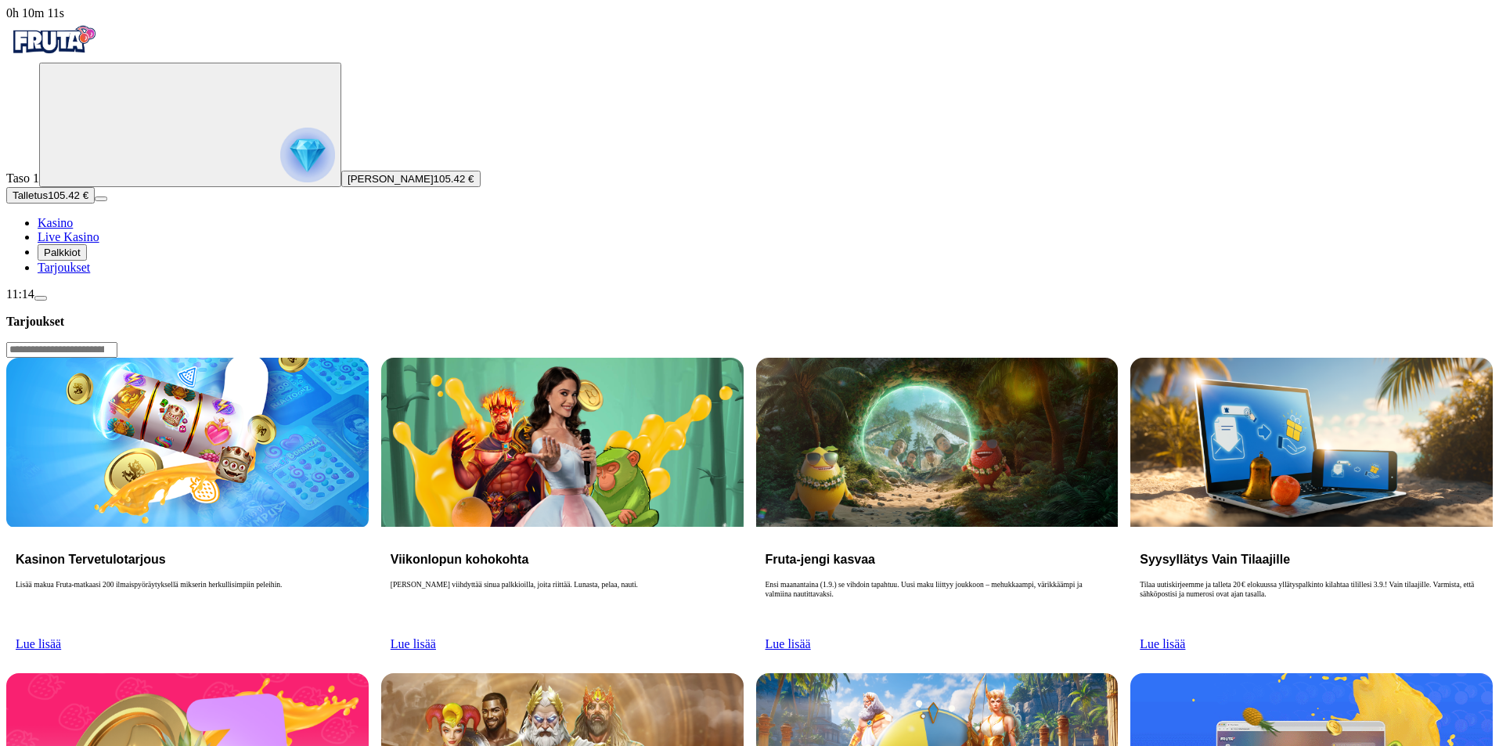
click at [61, 637] on link "Lue lisää" at bounding box center [38, 643] width 45 height 13
click at [359, 580] on p "Lisää makua Fruta-matkaasi 200 ilmaispyöräytyksellä mikserin herkullisimpiin pe…" at bounding box center [188, 605] width 344 height 50
click at [369, 358] on img at bounding box center [187, 442] width 363 height 169
click at [369, 527] on div "Kasinon Tervetulotarjous Lisää makua Fruta-matkaasi 200 ilmaispyöräytyksellä mi…" at bounding box center [187, 594] width 363 height 134
drag, startPoint x: 407, startPoint y: 301, endPoint x: 402, endPoint y: 329, distance: 28.6
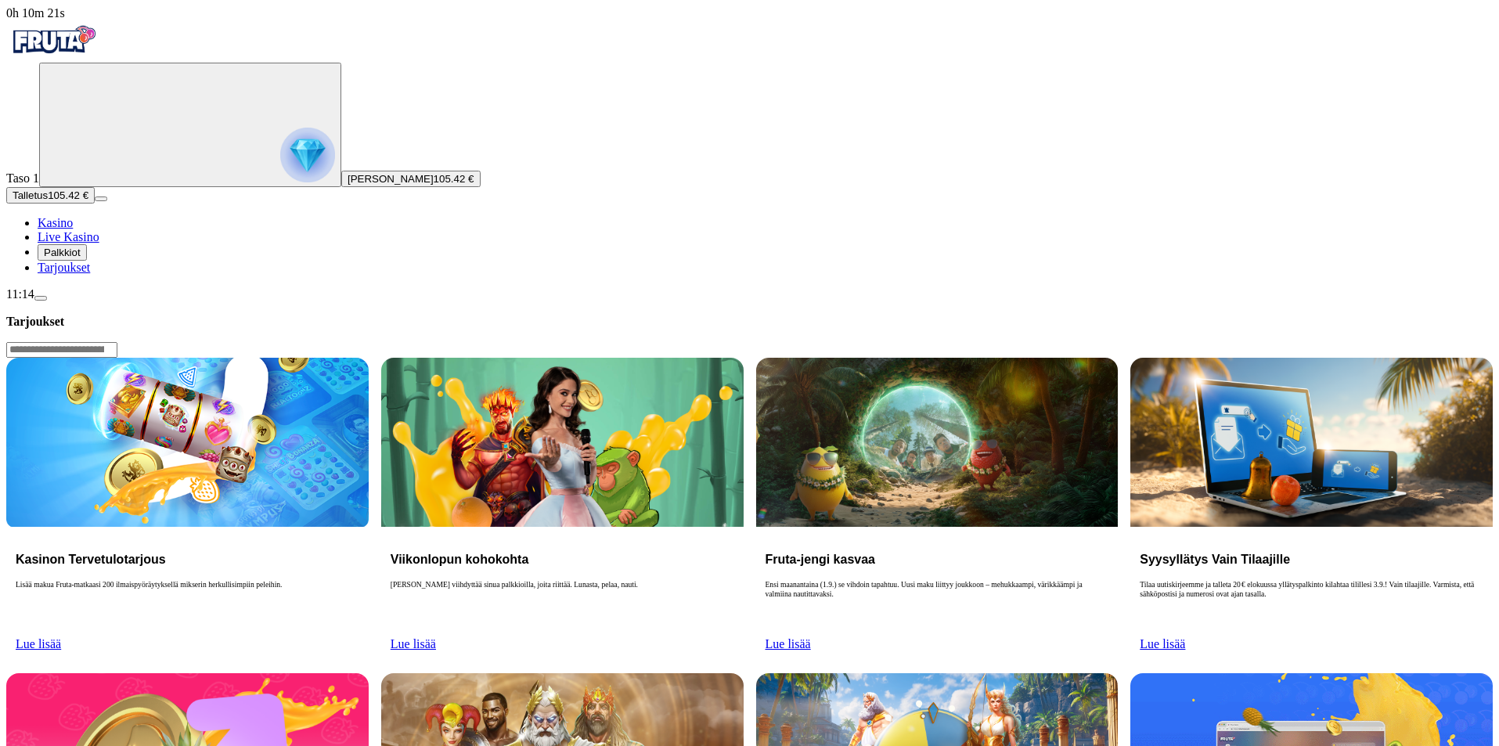
click at [369, 527] on div "Kasinon Tervetulotarjous Lisää makua Fruta-matkaasi 200 ilmaispyöräytyksellä mi…" at bounding box center [187, 594] width 363 height 134
click at [61, 637] on link "Lue lisää" at bounding box center [38, 643] width 45 height 13
drag, startPoint x: 402, startPoint y: 329, endPoint x: 397, endPoint y: 211, distance: 117.6
click at [61, 637] on link "Lue lisää" at bounding box center [38, 643] width 45 height 13
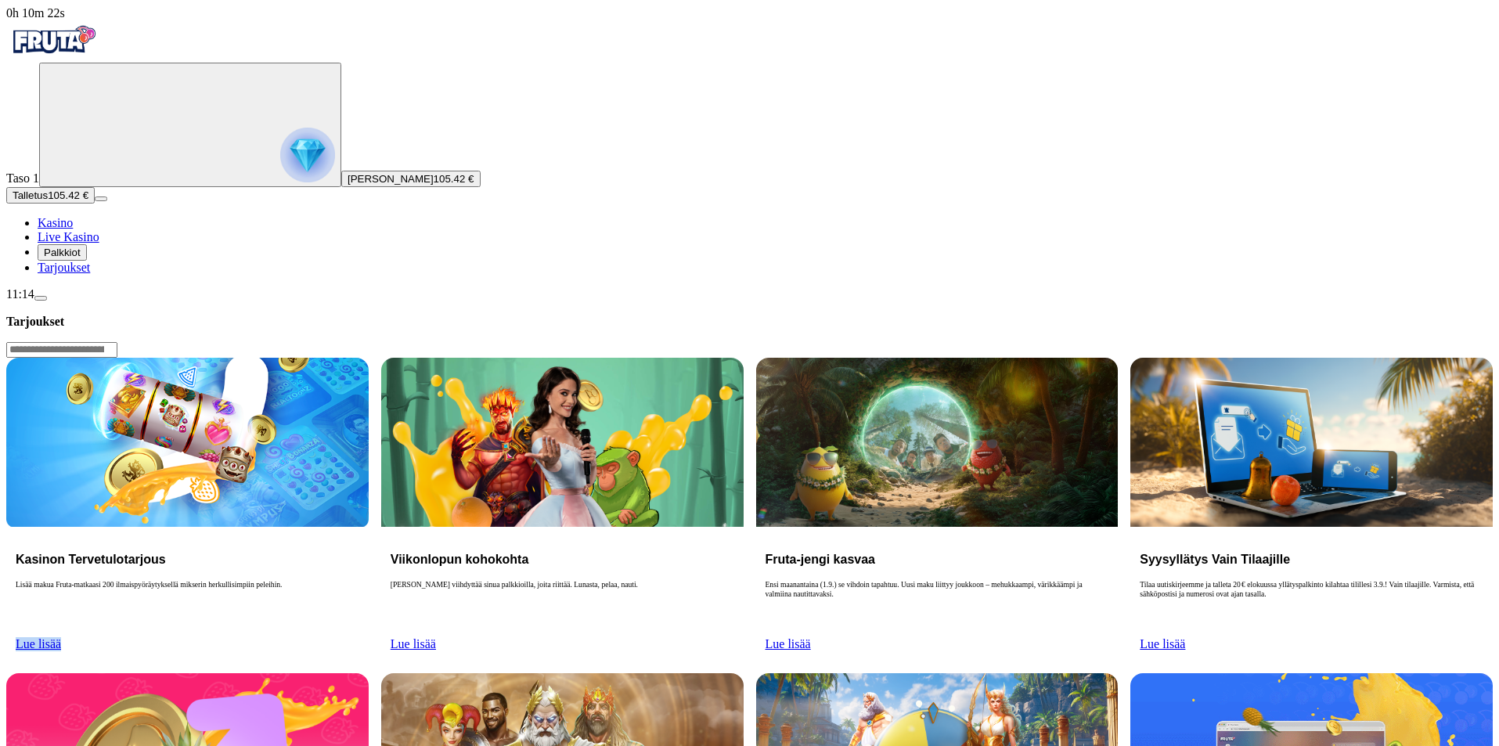
click at [369, 358] on img at bounding box center [187, 442] width 363 height 169
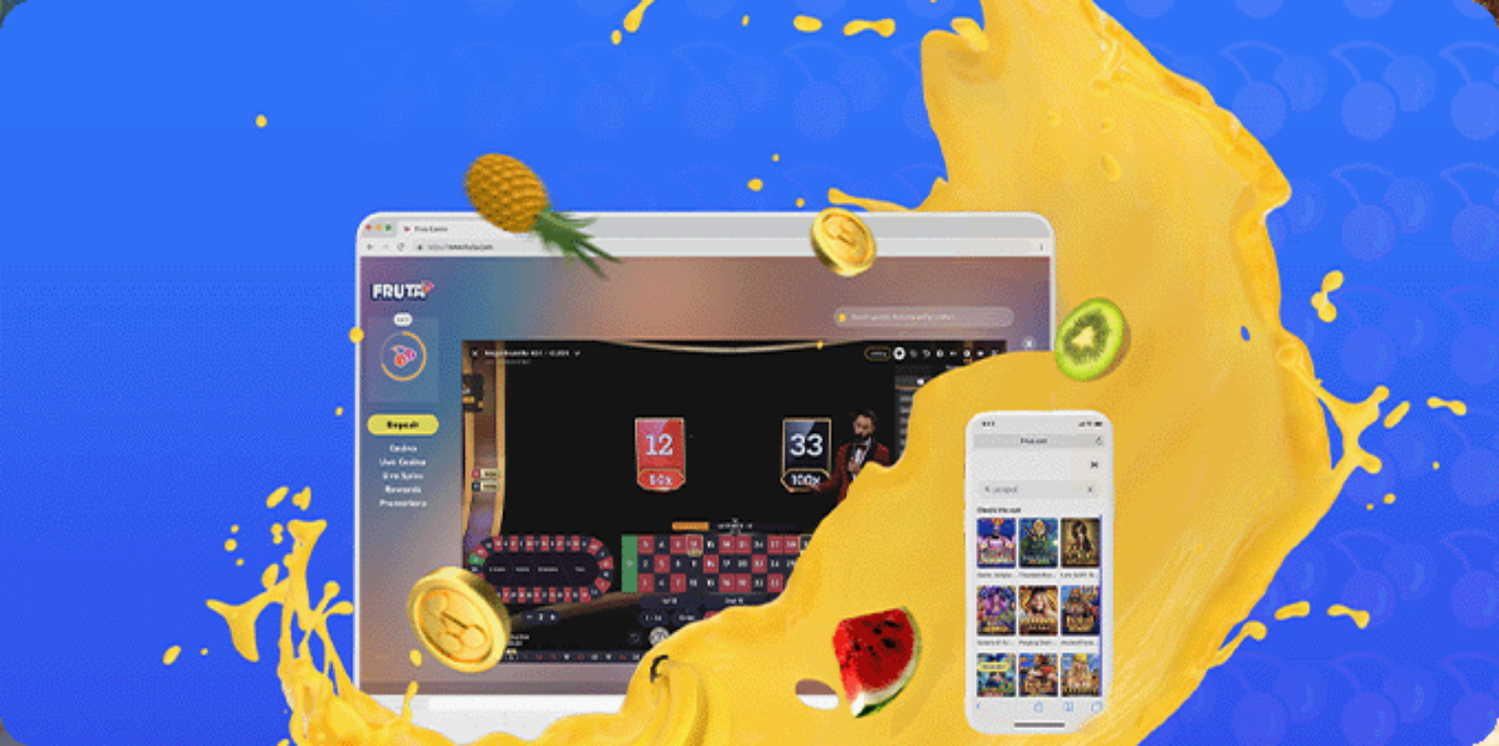
click at [73, 215] on span "Kasino" at bounding box center [55, 208] width 35 height 13
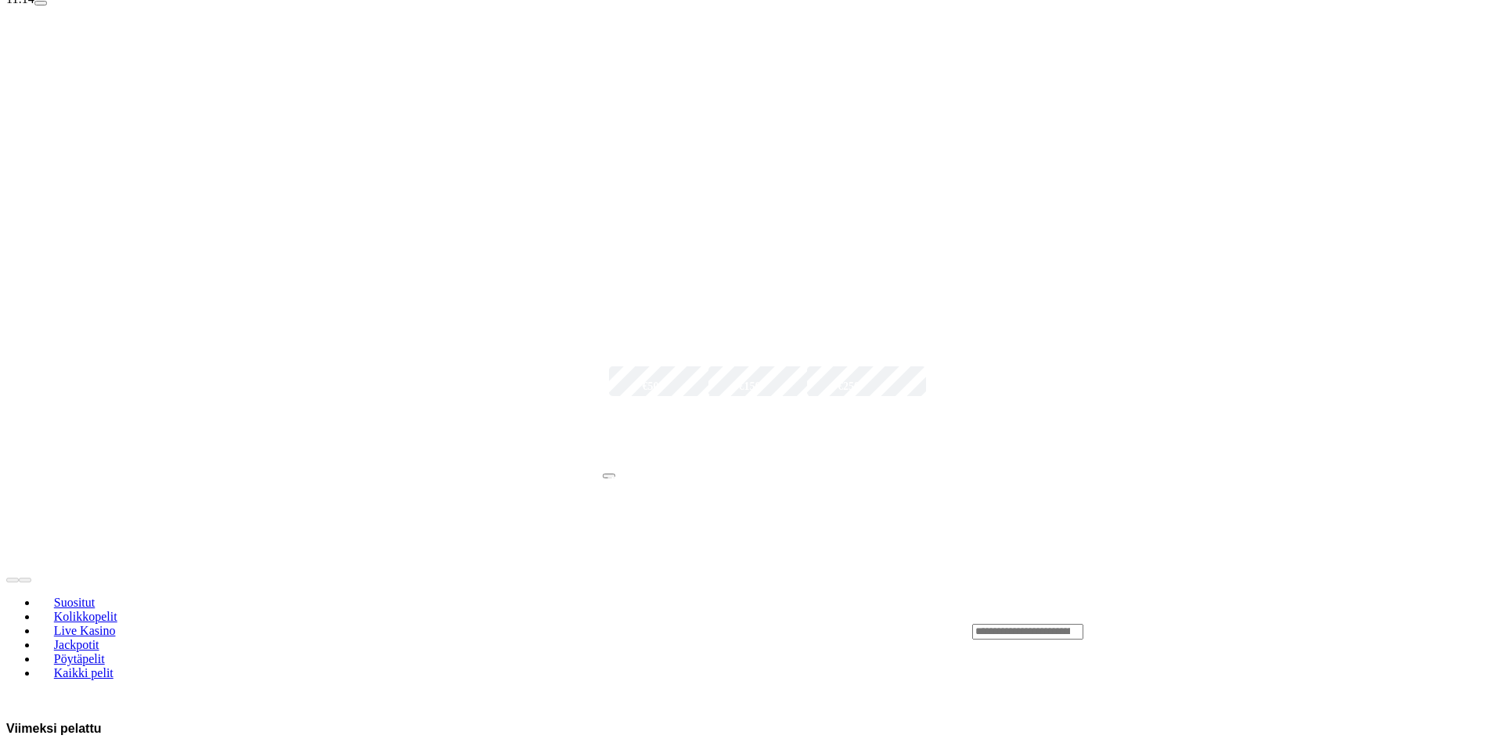
scroll to position [313, 0]
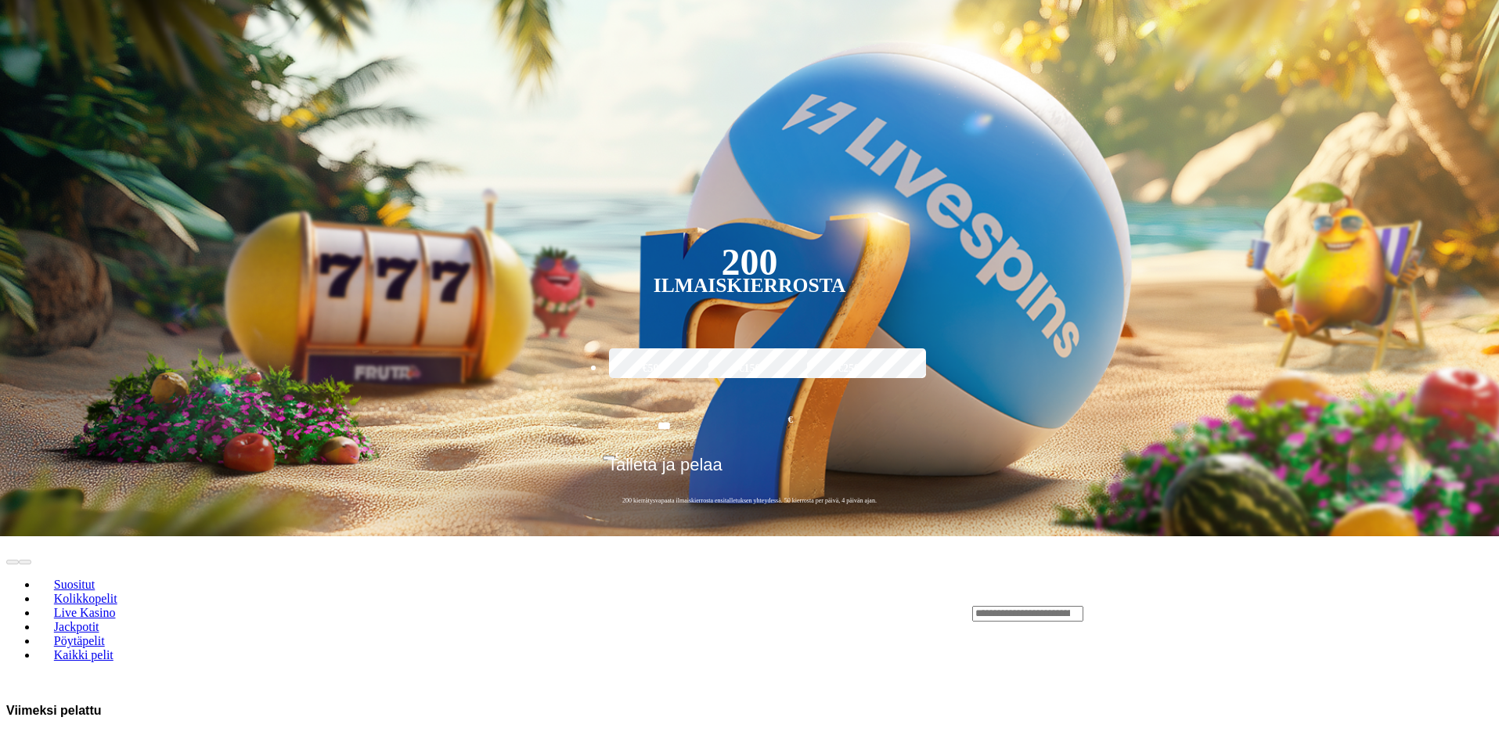
click at [1229, 605] on div "Lobby" at bounding box center [1232, 613] width 521 height 16
click at [1084, 606] on input "Search" at bounding box center [1027, 614] width 111 height 16
type input "****"
click at [1090, 597] on span "close icon" at bounding box center [1090, 597] width 0 height 0
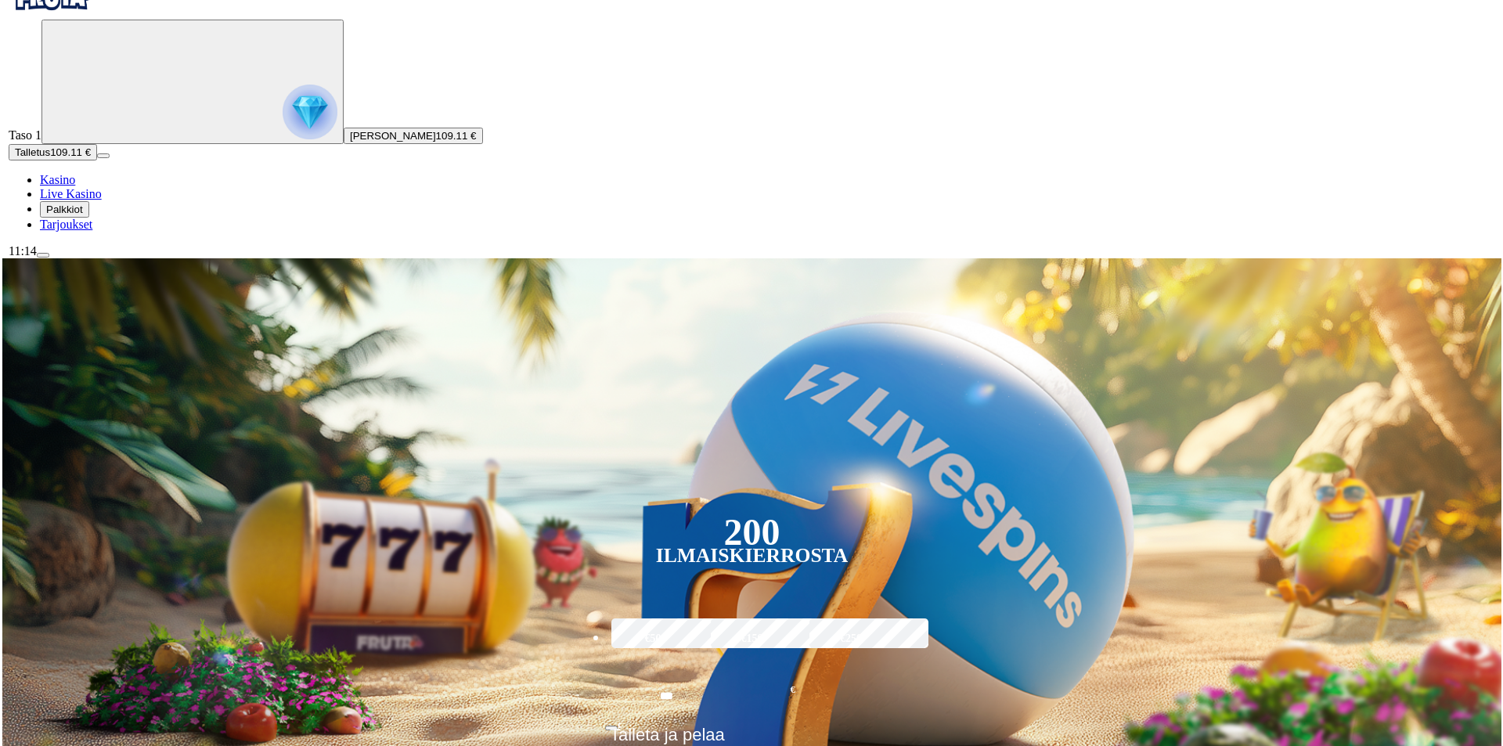
scroll to position [0, 0]
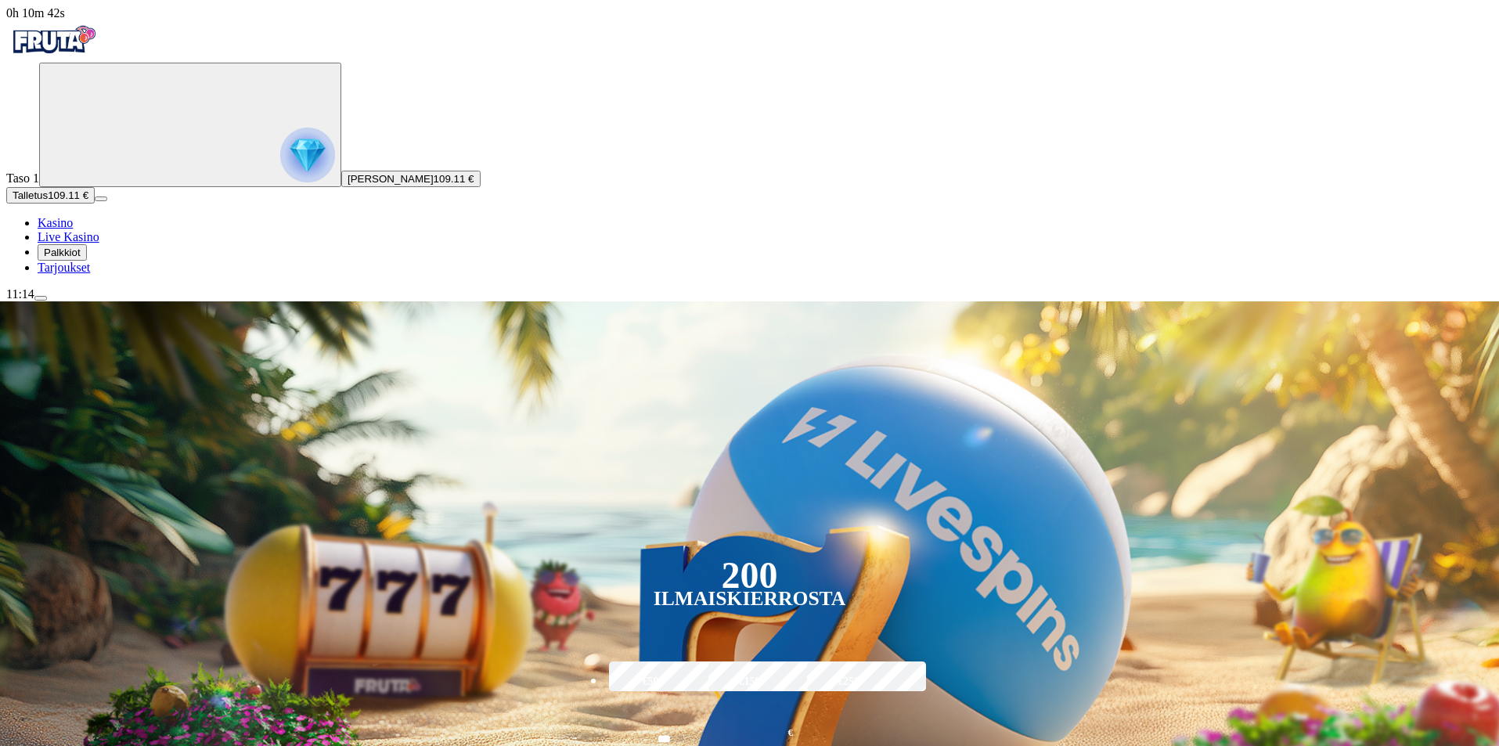
click at [434, 185] on span "109.11 €" at bounding box center [454, 179] width 41 height 12
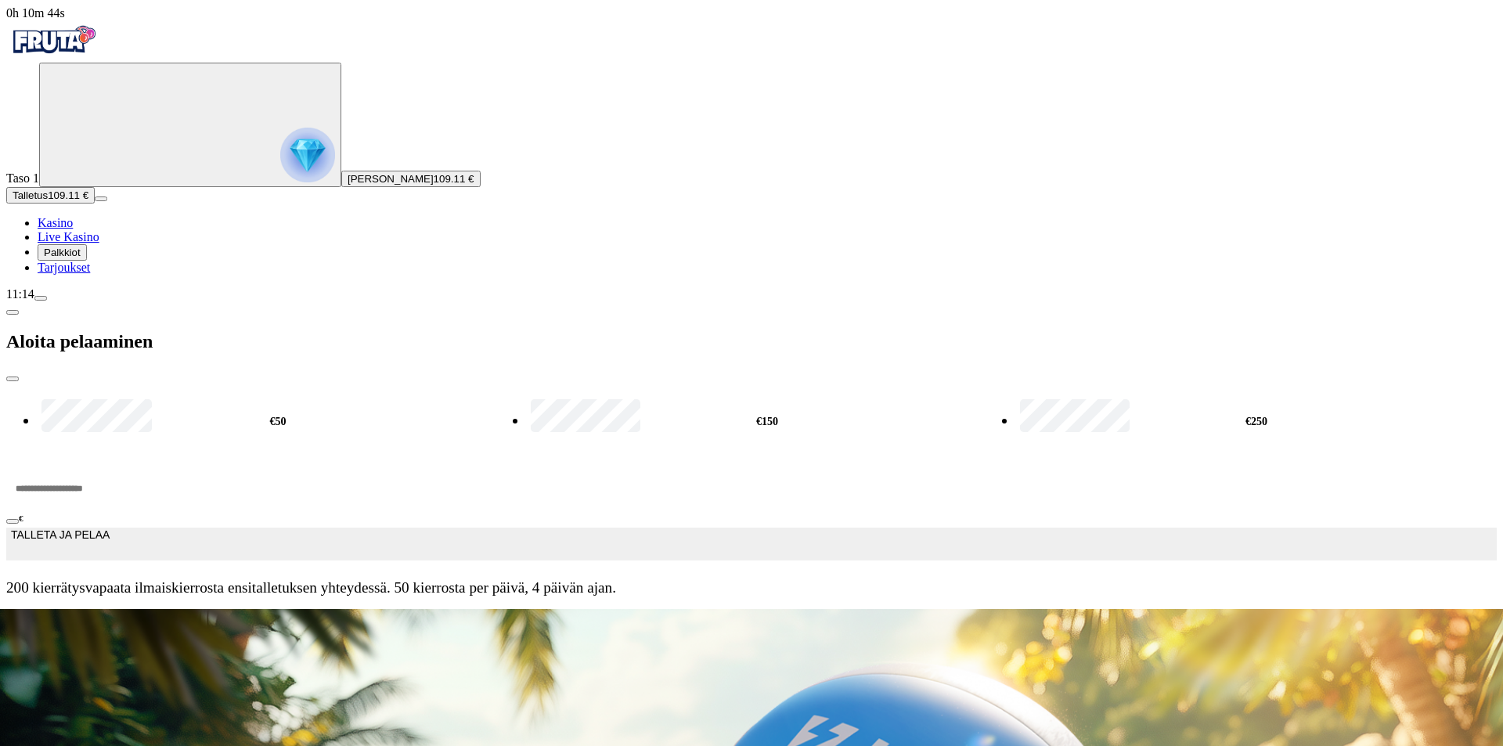
click at [348, 185] on span "[PERSON_NAME]" at bounding box center [391, 179] width 86 height 12
click at [280, 161] on img "Primary" at bounding box center [307, 155] width 55 height 55
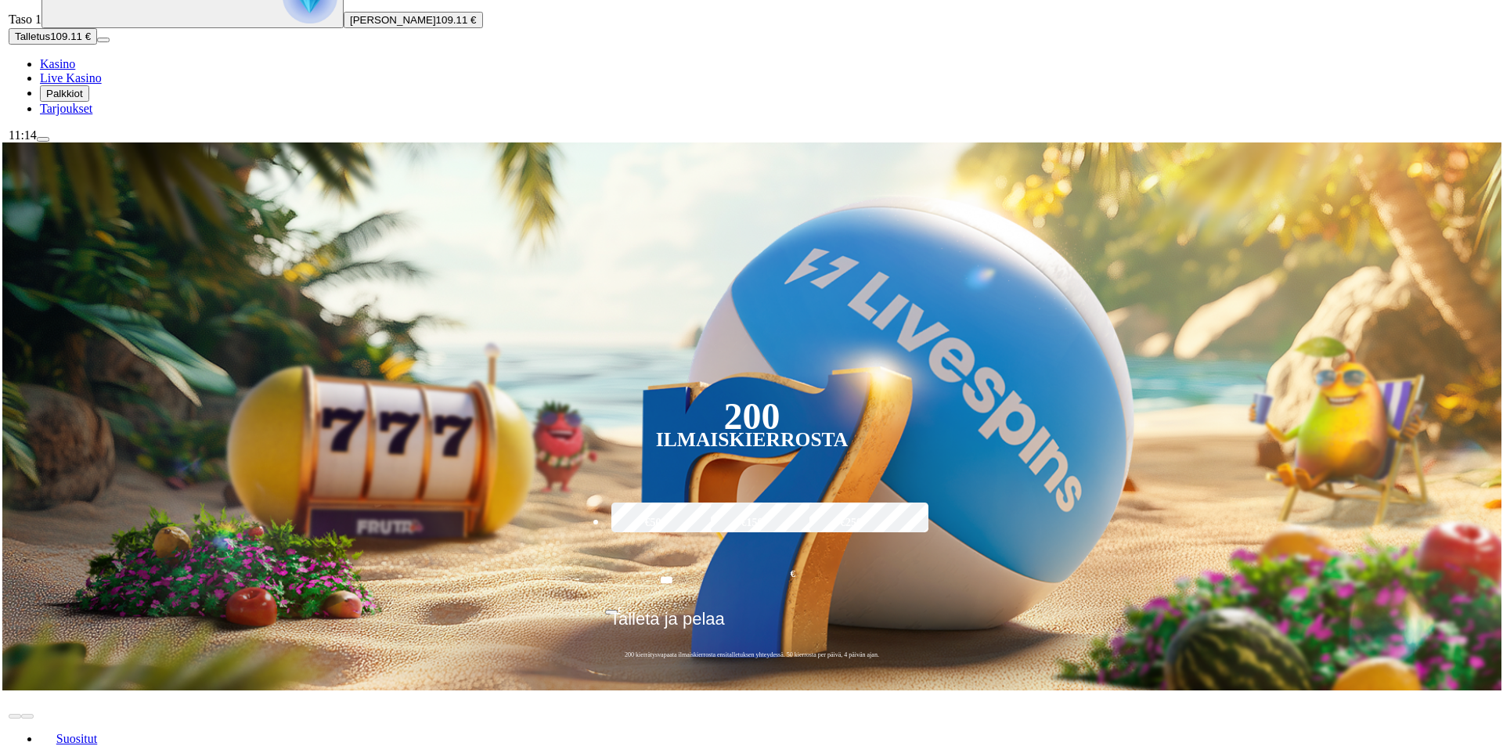
scroll to position [235, 0]
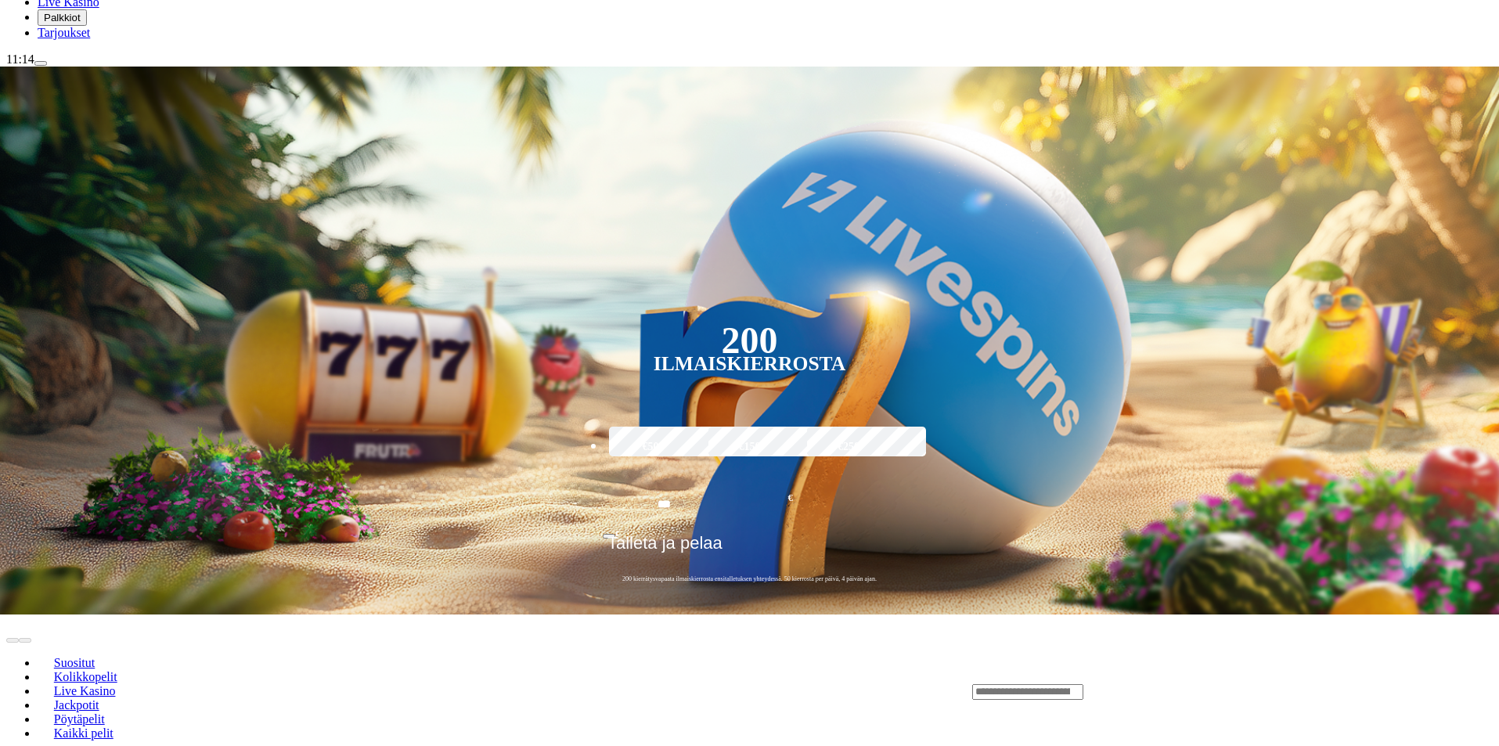
click at [47, 66] on button "menu" at bounding box center [40, 63] width 13 height 5
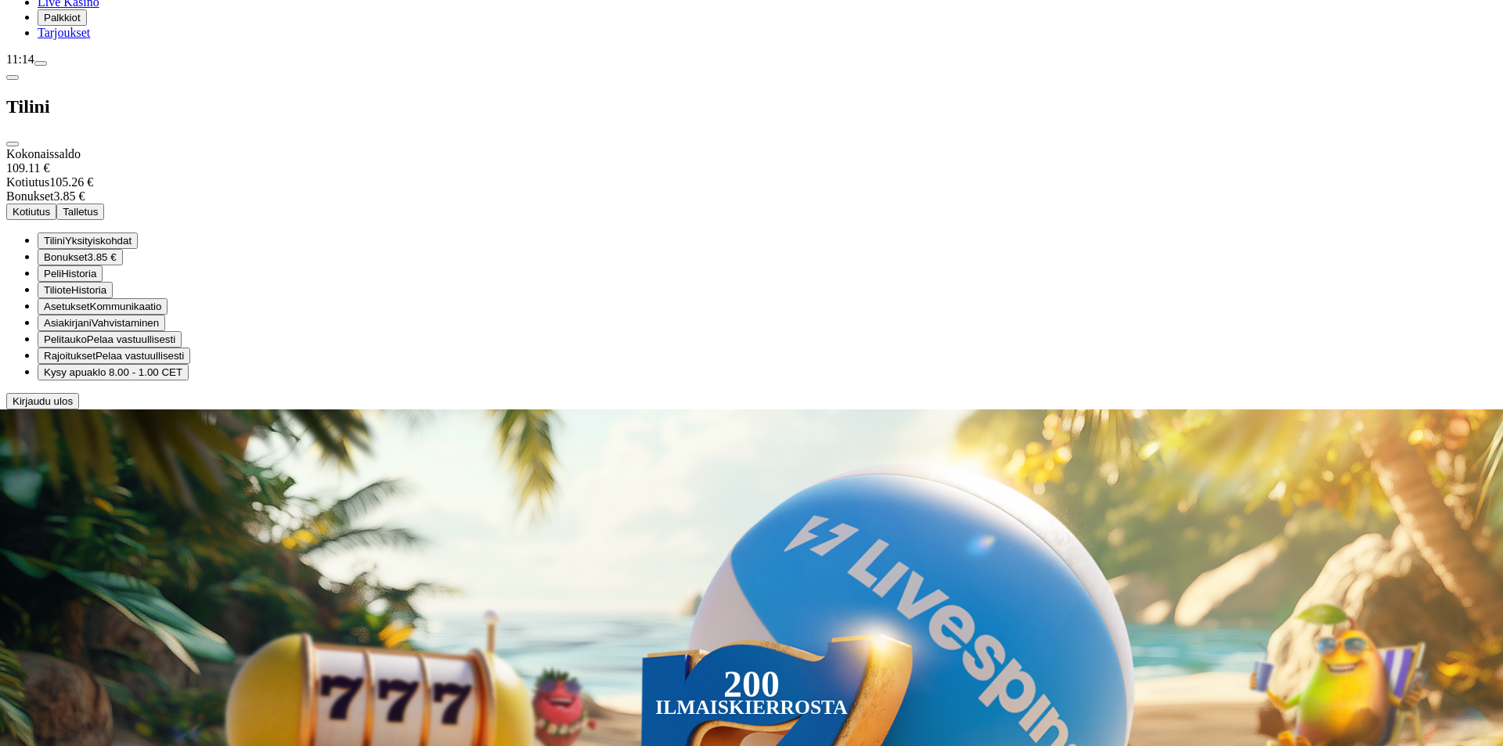
click at [56, 204] on button "Kotiutus" at bounding box center [31, 212] width 50 height 16
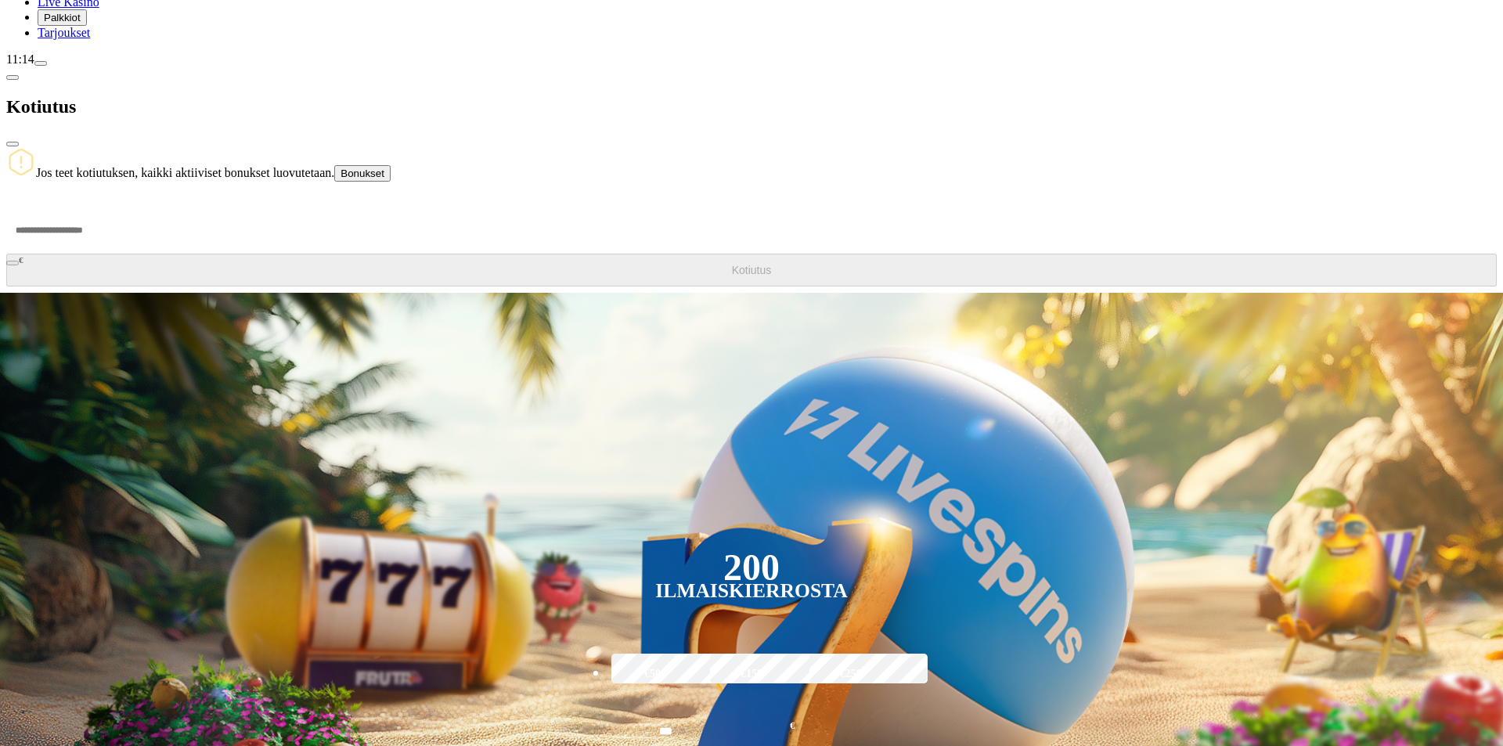
click at [384, 168] on span "Bonukset" at bounding box center [363, 174] width 44 height 12
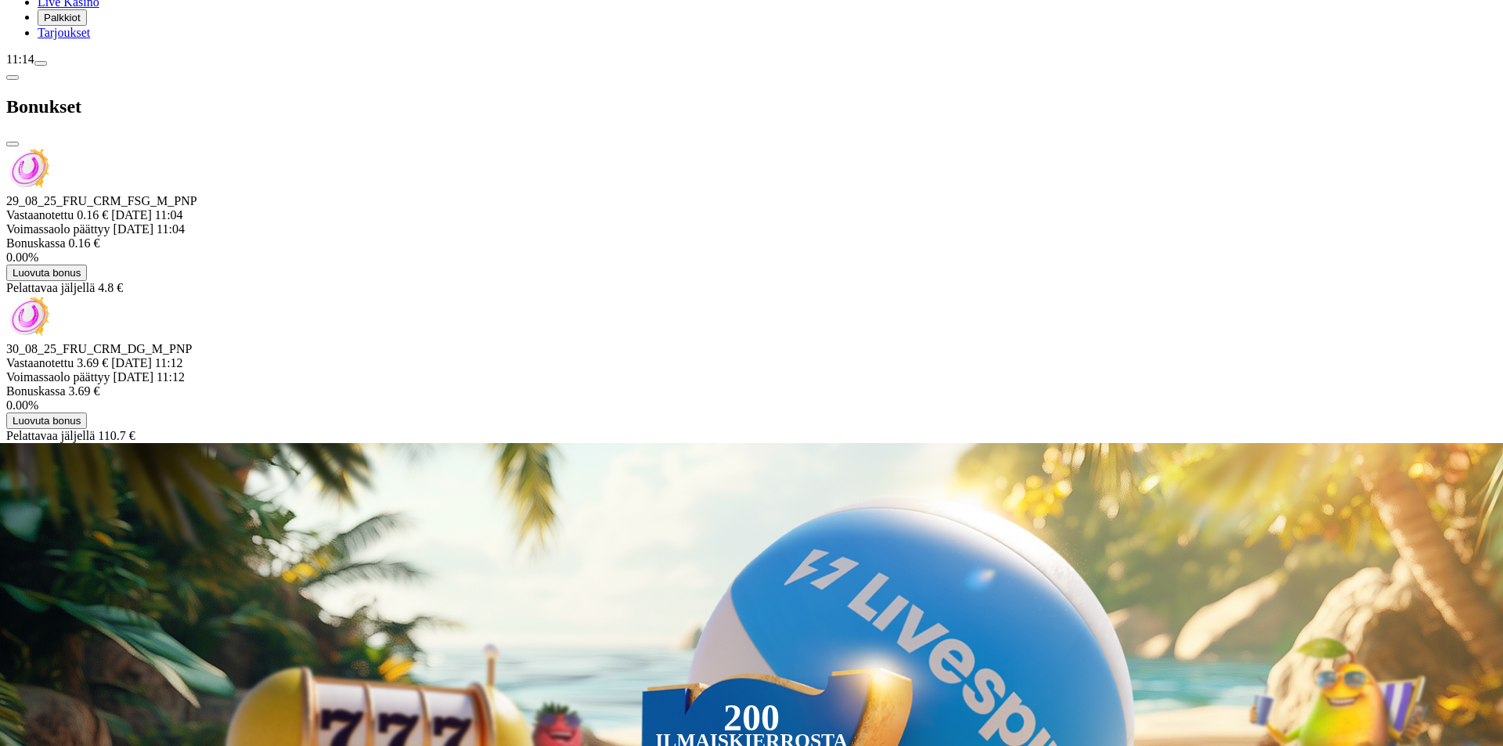
click at [81, 267] on span "Luovuta bonus" at bounding box center [47, 273] width 68 height 12
click at [427, 525] on button "Pidä bonus" at bounding box center [459, 533] width 65 height 16
click at [197, 194] on span "29_08_25_FRU_CRM_FSG_M_PNP" at bounding box center [101, 200] width 191 height 13
click at [77, 208] on span "Vastaanotettu" at bounding box center [41, 214] width 70 height 13
click at [81, 23] on span "Palkkiot" at bounding box center [62, 18] width 37 height 12
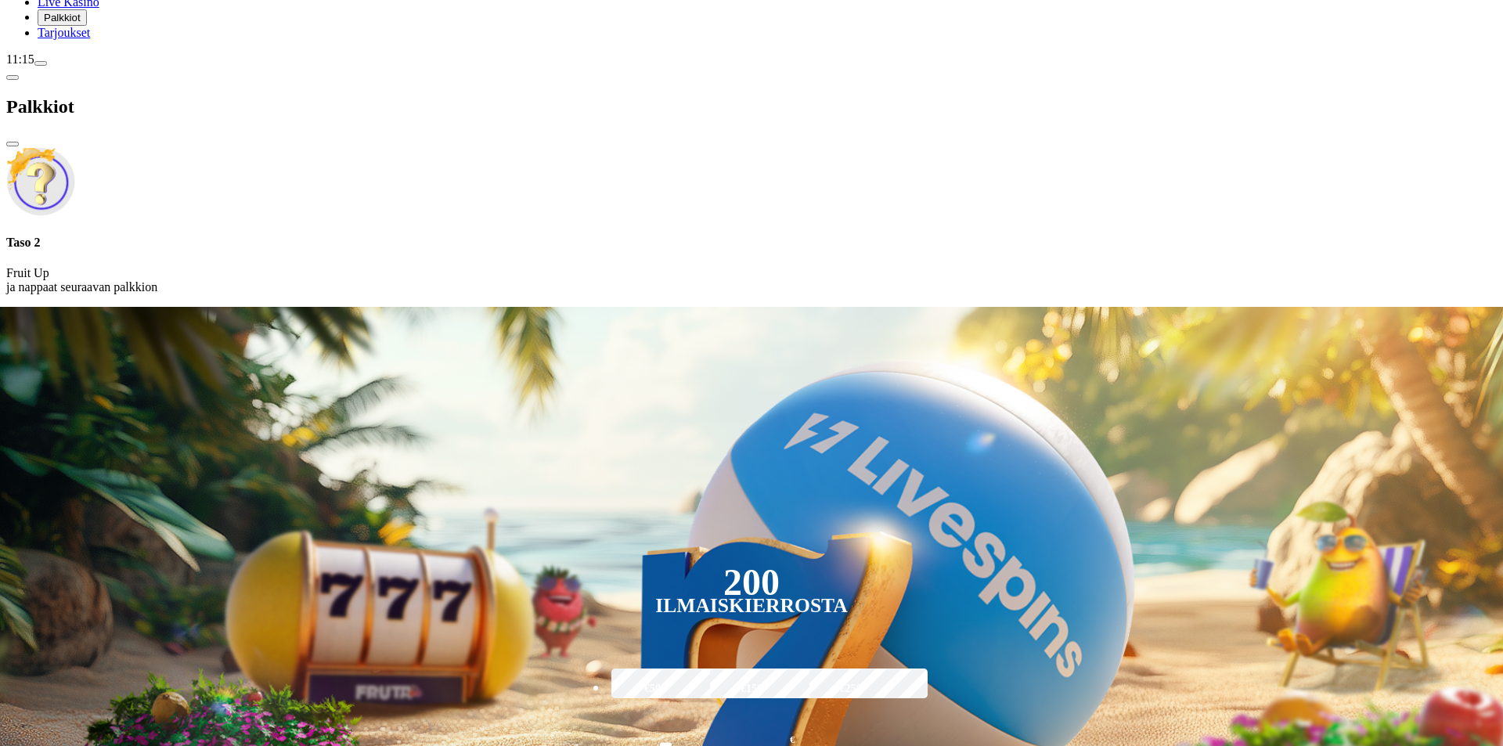
click at [41, 63] on span "menu icon" at bounding box center [41, 63] width 0 height 0
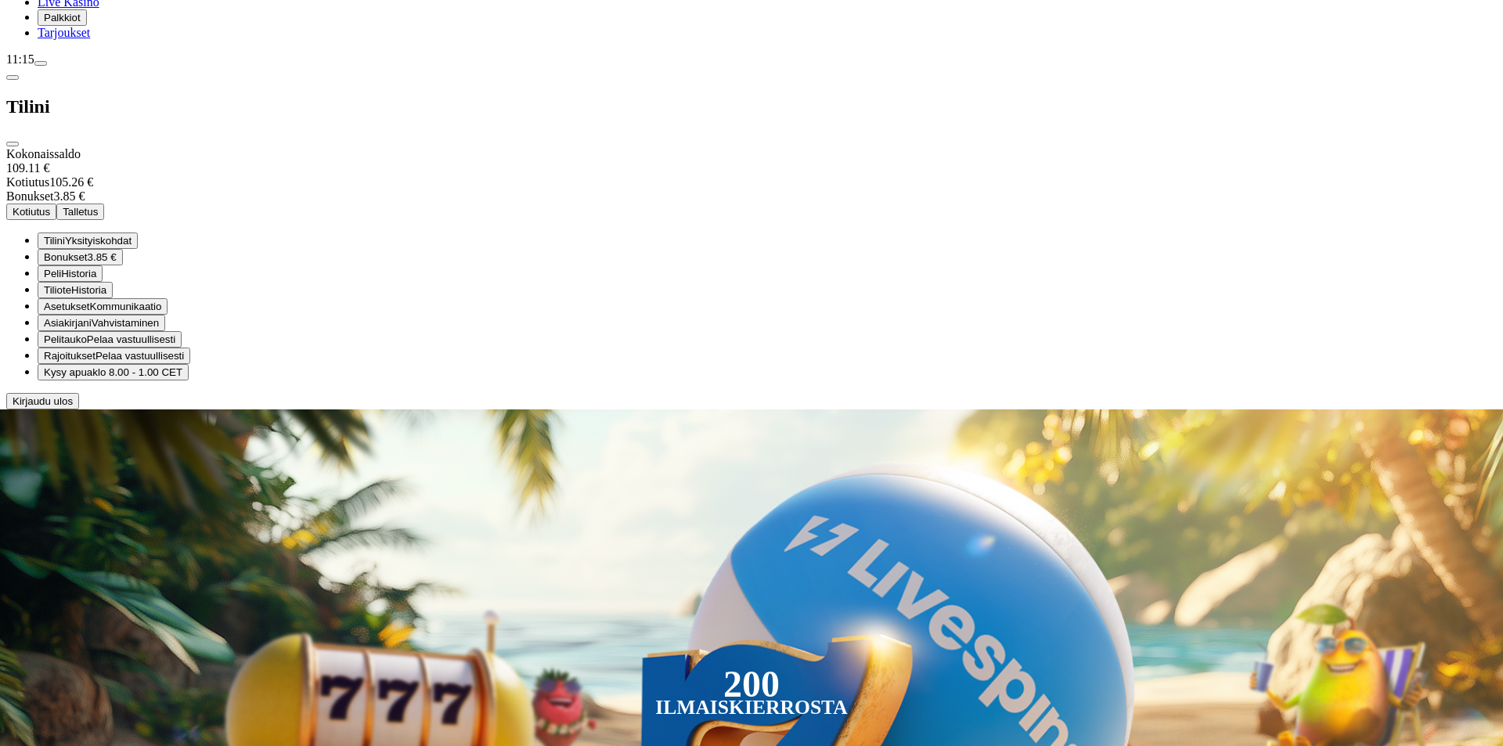
click at [56, 204] on button "Kotiutus" at bounding box center [31, 212] width 50 height 16
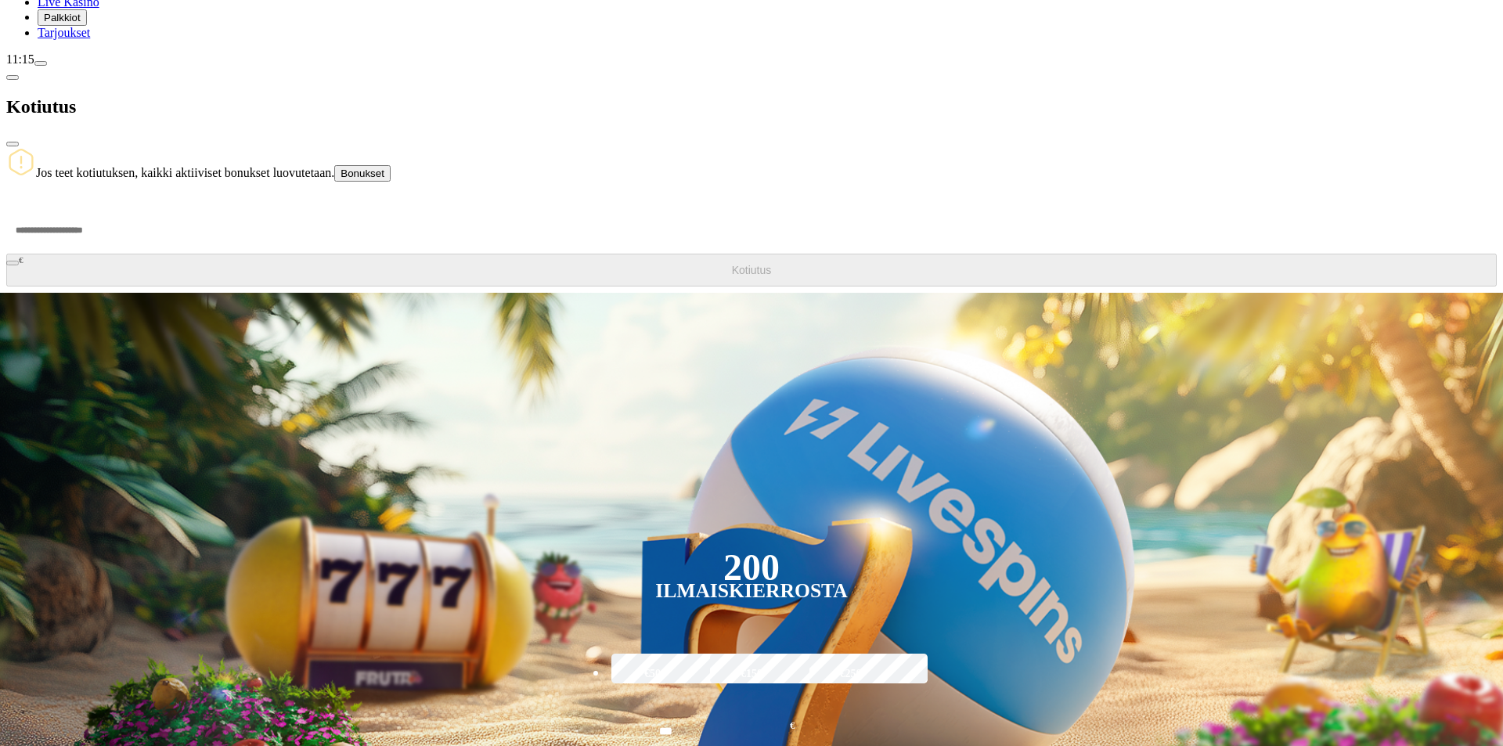
click at [112, 207] on input "number" at bounding box center [59, 230] width 106 height 47
type input "******"
click at [732, 264] on span "Kotiutus" at bounding box center [752, 270] width 40 height 13
click at [13, 144] on span "close icon" at bounding box center [13, 144] width 0 height 0
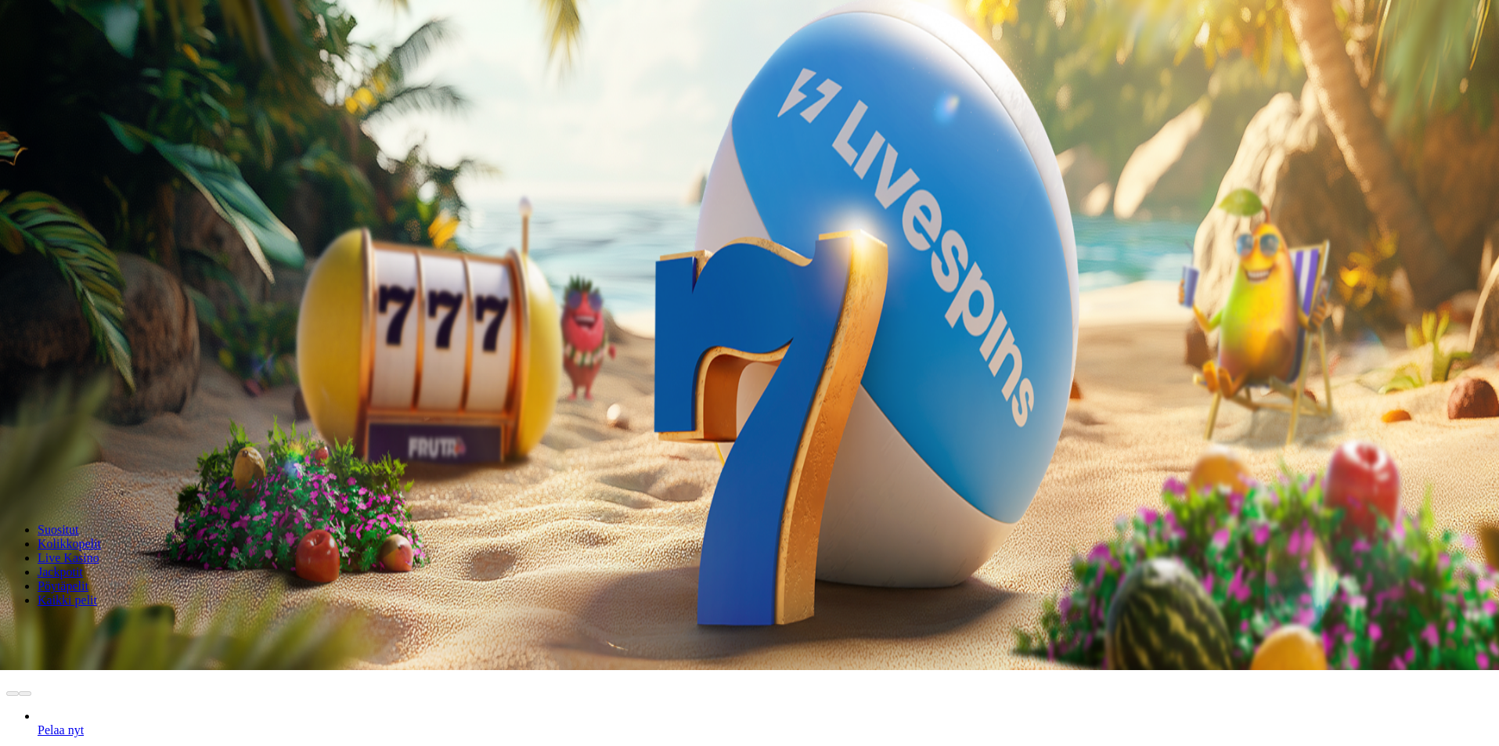
scroll to position [78, 0]
